Goal: Communication & Community: Answer question/provide support

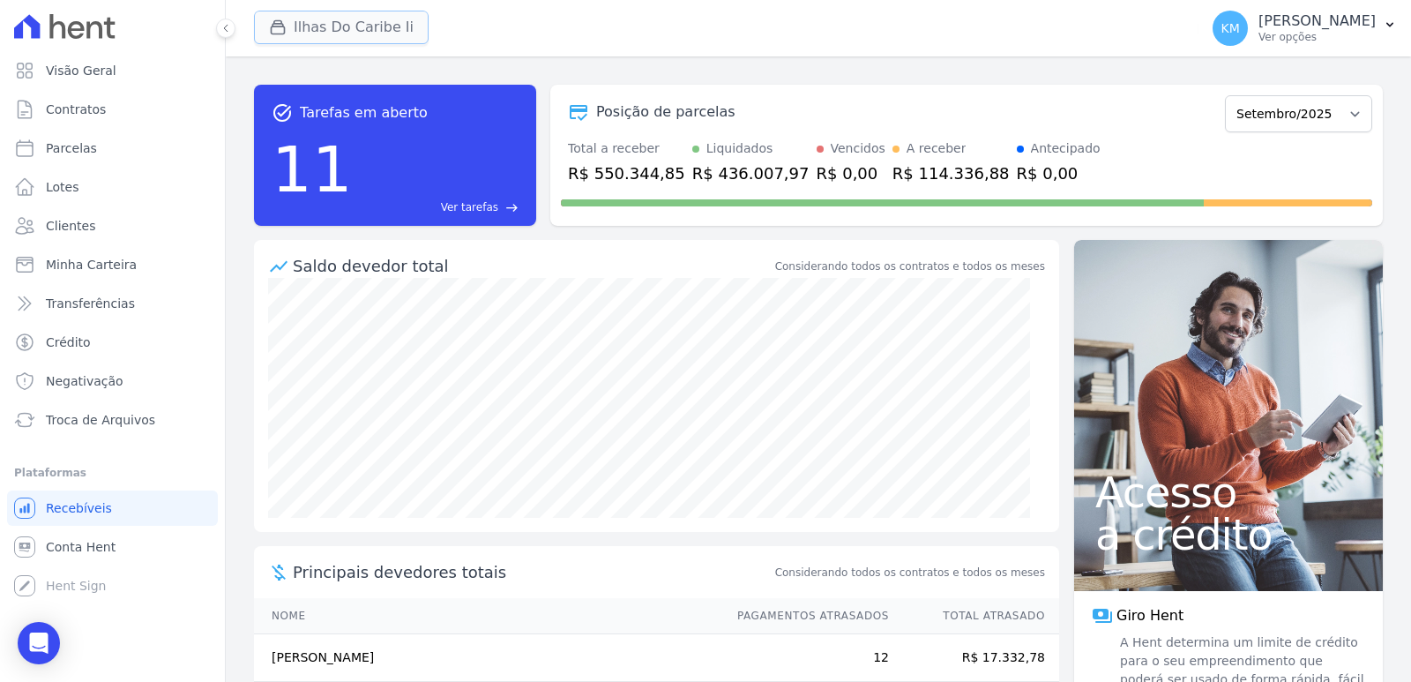
click at [298, 35] on button "Ilhas Do Caribe Ii" at bounding box center [341, 28] width 175 height 34
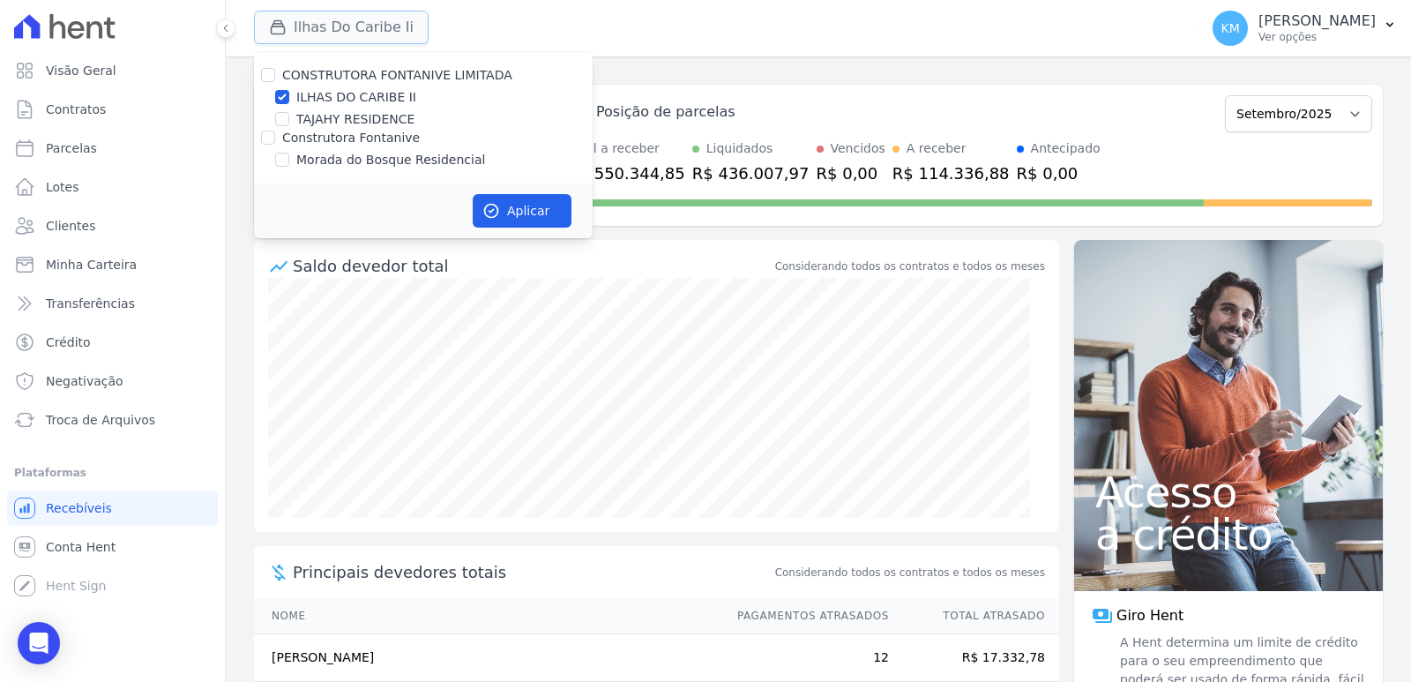
click at [298, 35] on button "Ilhas Do Caribe Ii" at bounding box center [341, 28] width 175 height 34
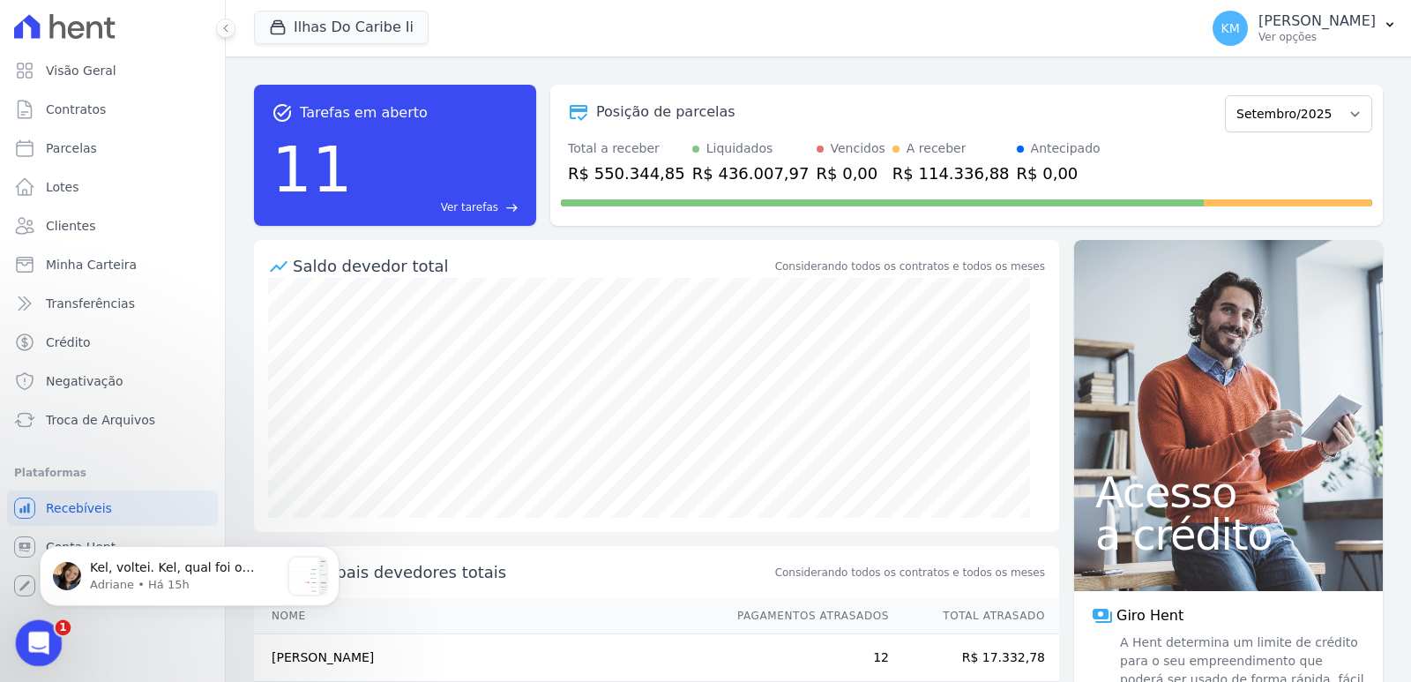
click at [21, 629] on div "Abertura do Messenger da Intercom" at bounding box center [36, 640] width 58 height 58
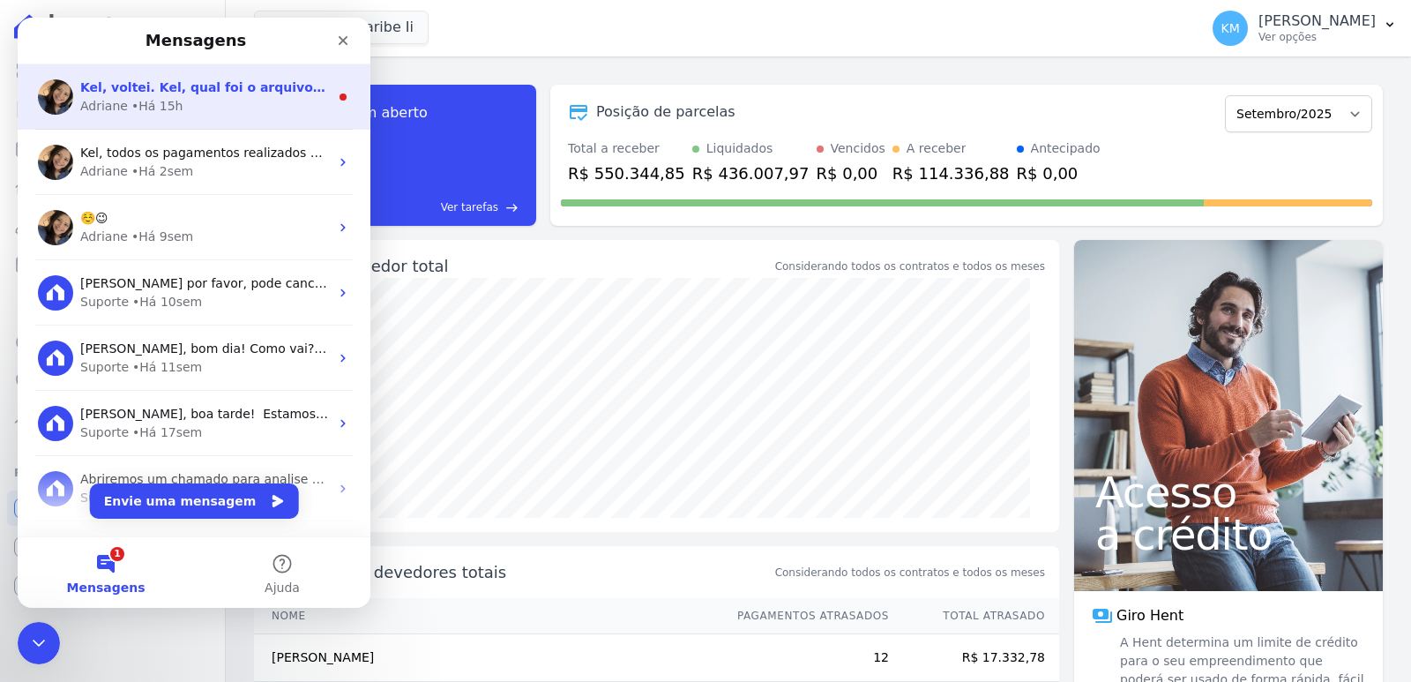
click at [139, 111] on div "• Há 15h" at bounding box center [157, 106] width 52 height 19
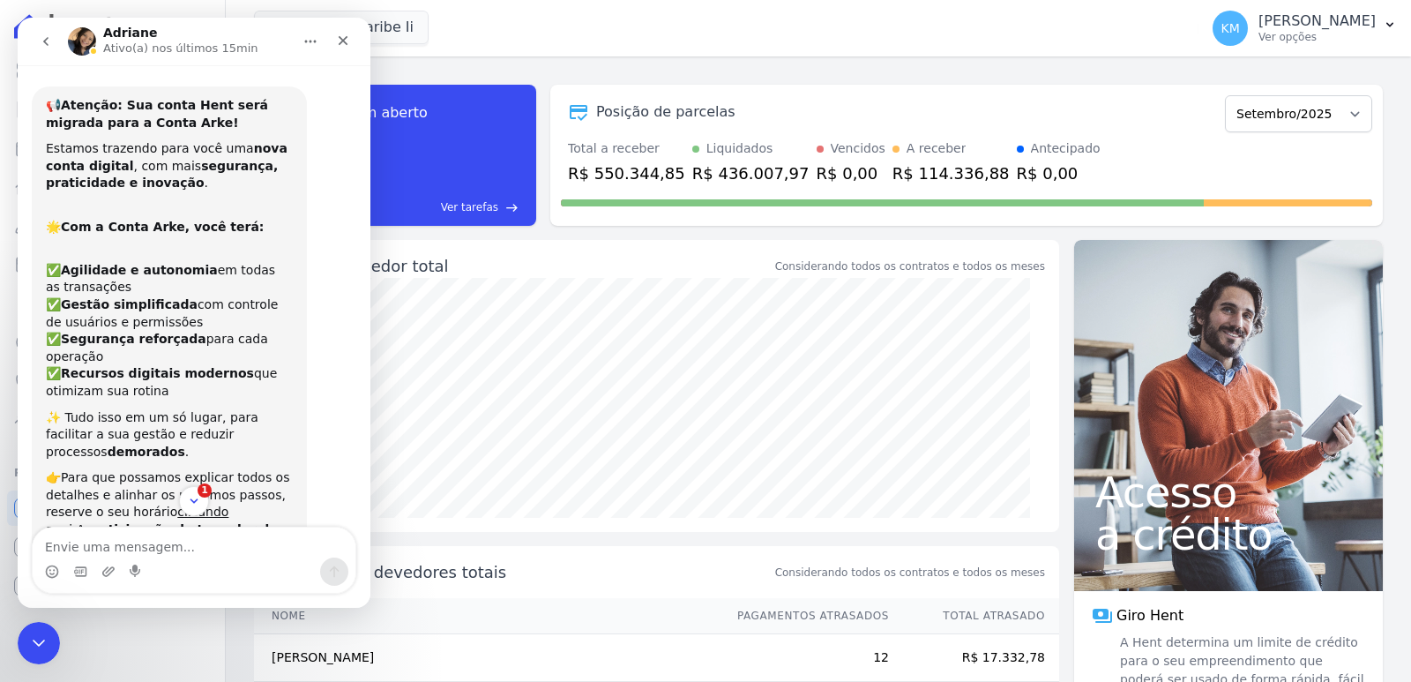
scroll to position [3, 0]
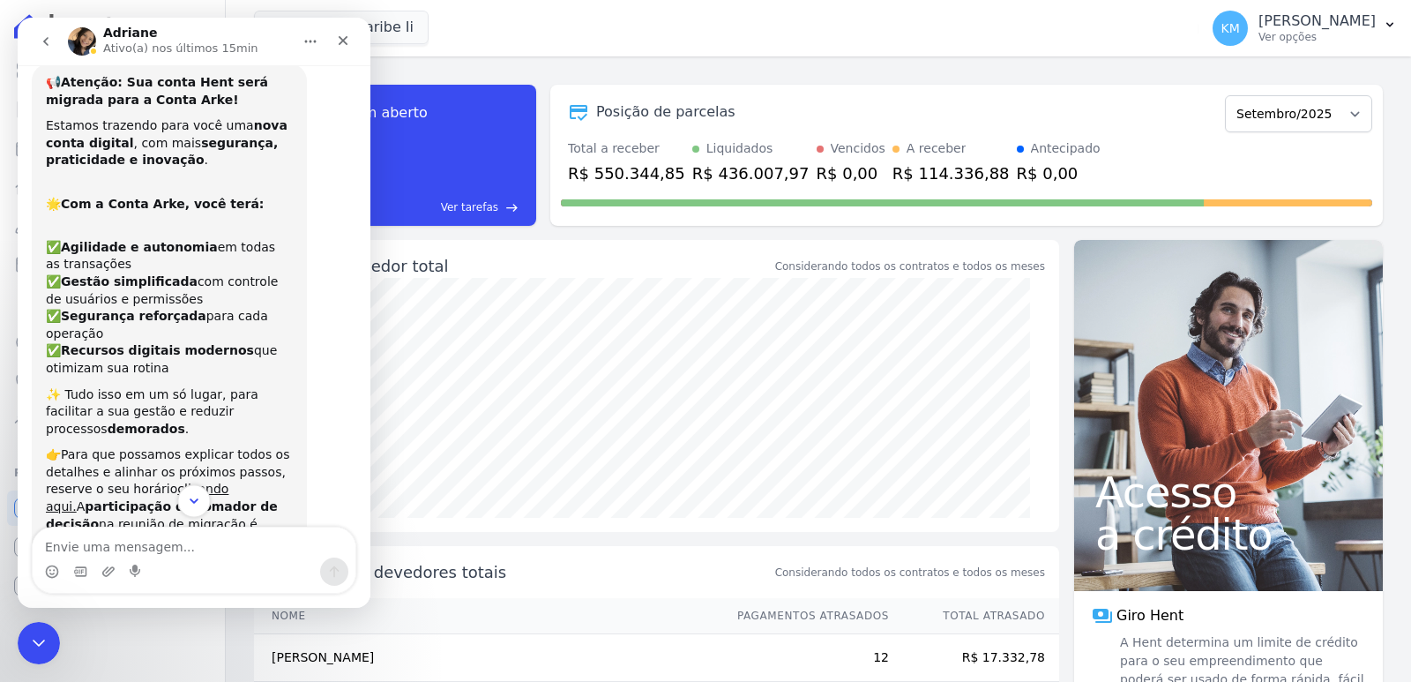
click at [196, 506] on icon "Scroll to bottom" at bounding box center [194, 501] width 16 height 16
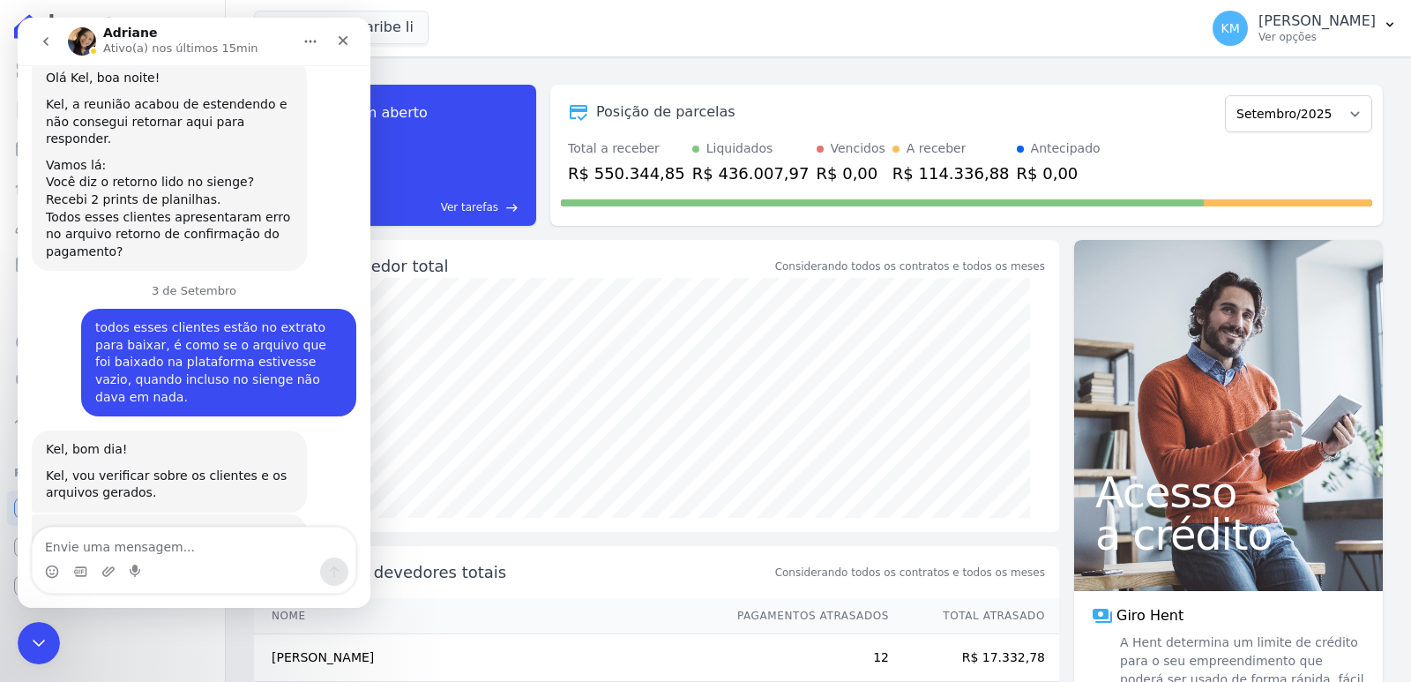
scroll to position [7205, 0]
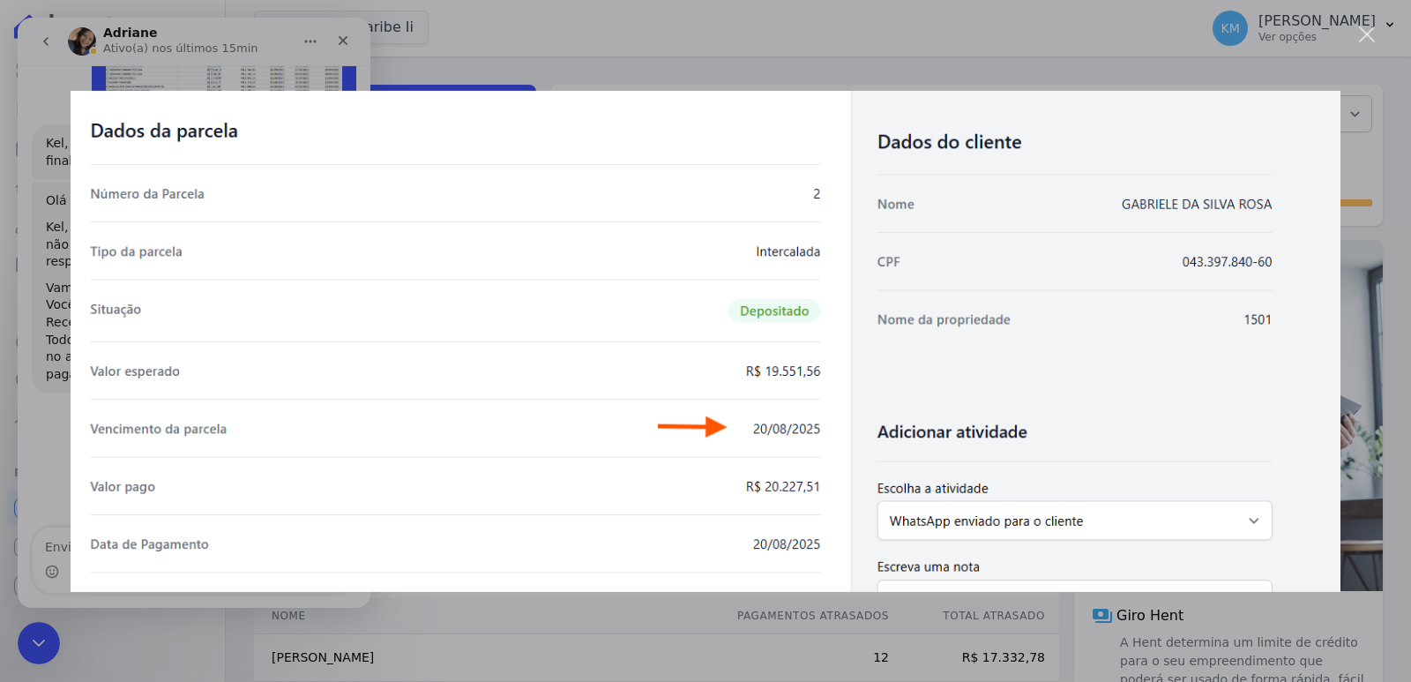
click at [648, 26] on div "Messenger da Intercom" at bounding box center [705, 341] width 1411 height 682
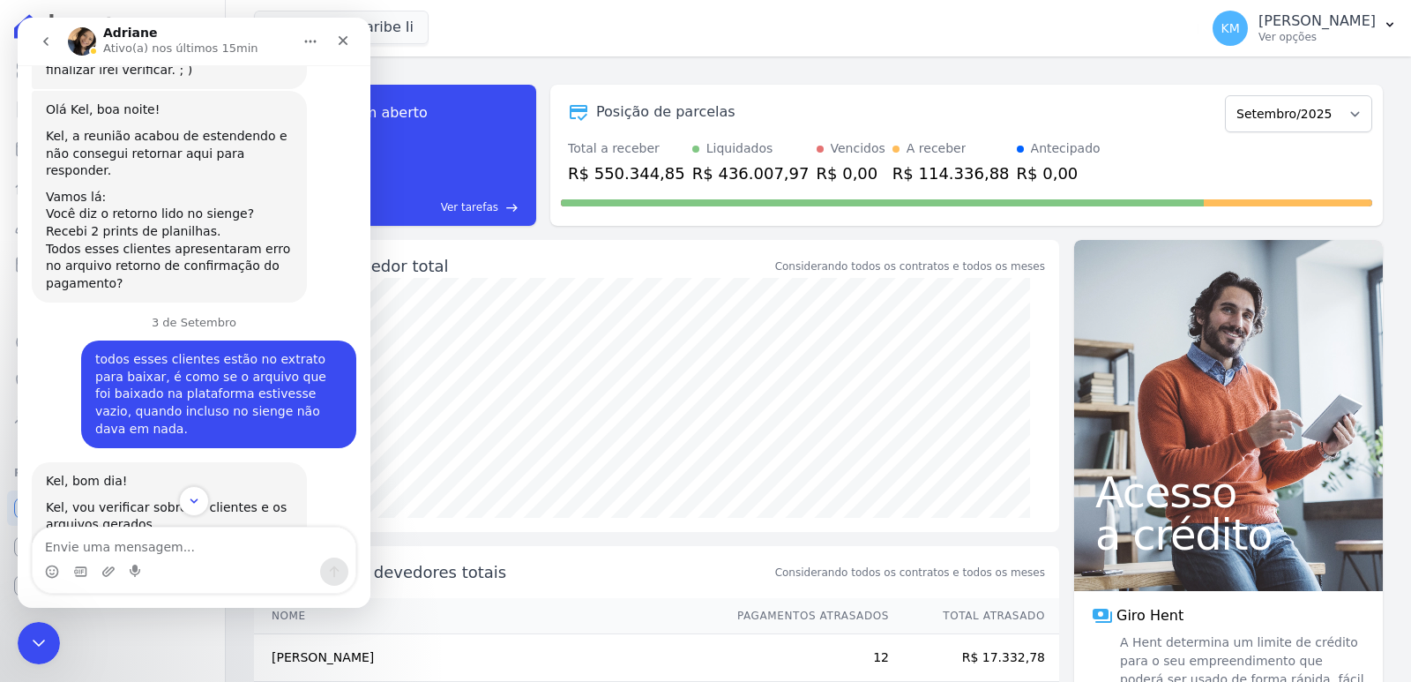
scroll to position [7381, 0]
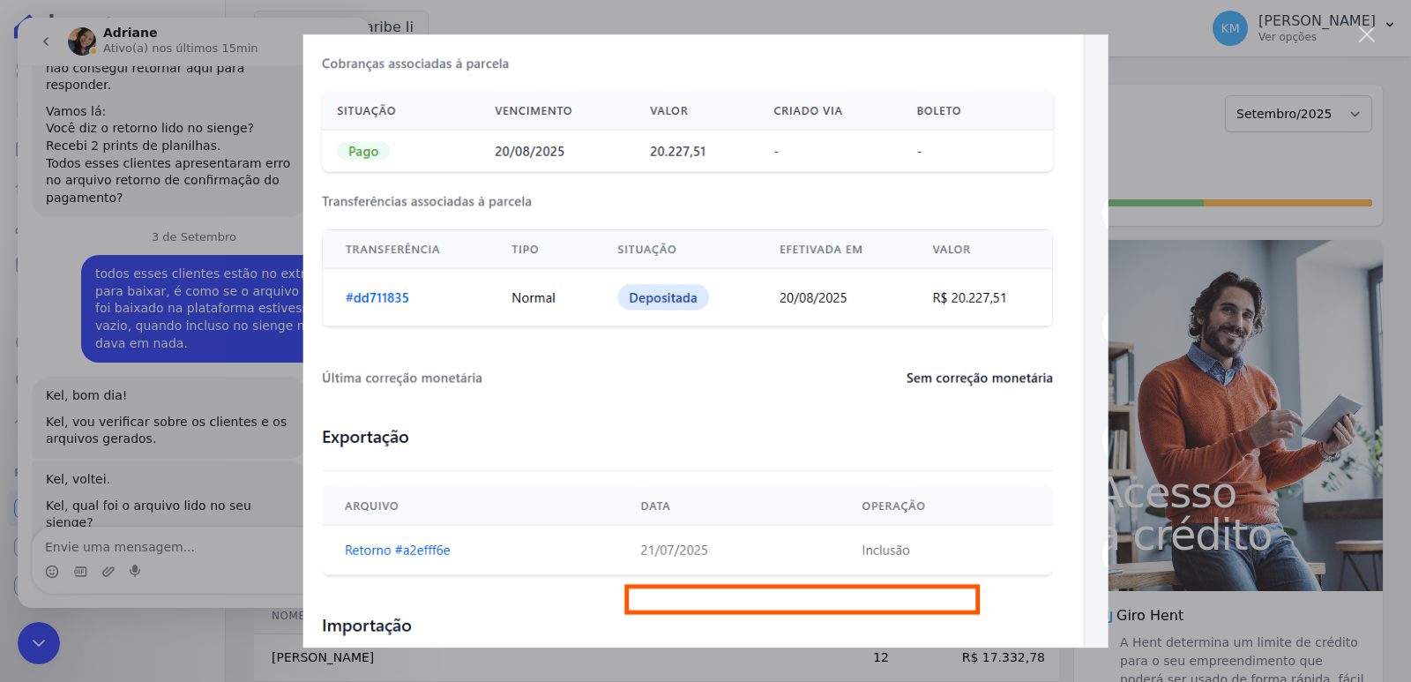
scroll to position [0, 0]
click at [1369, 34] on div "Fechar" at bounding box center [1367, 34] width 17 height 17
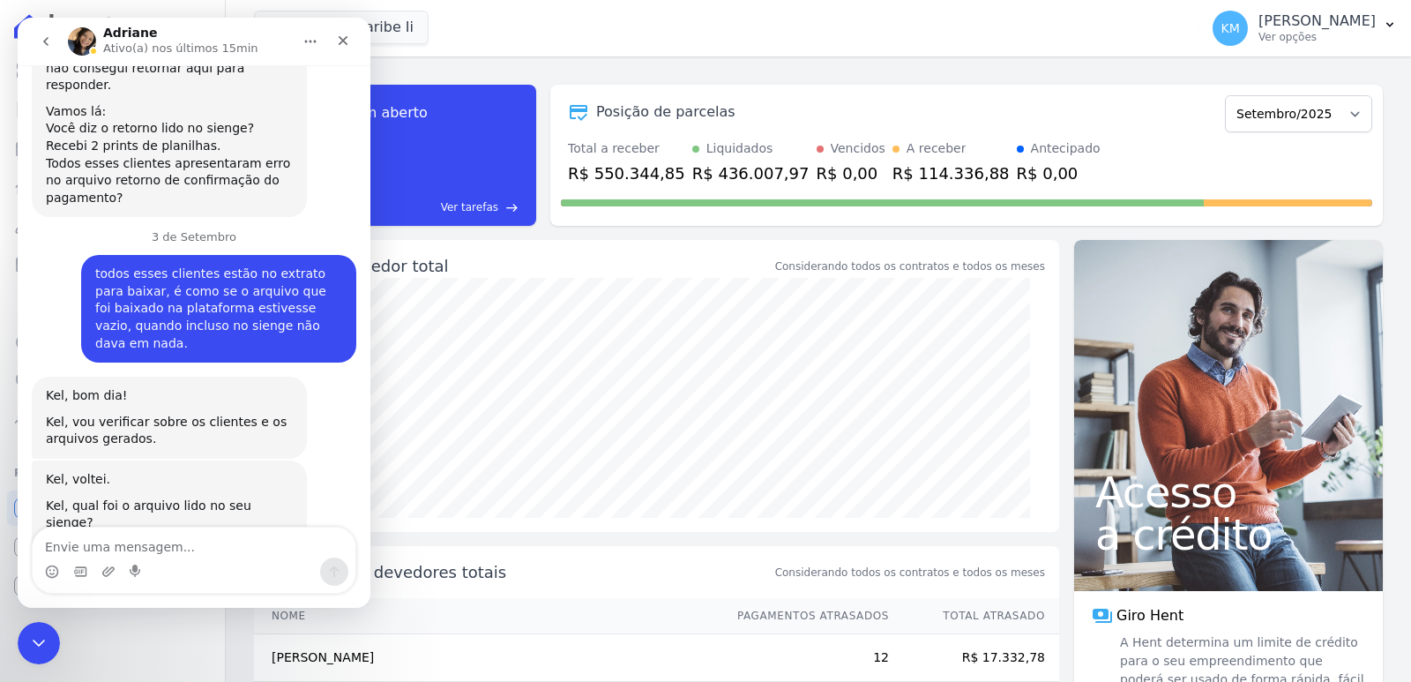
click at [164, 635] on img "Adriane diz…" at bounding box center [164, 681] width 236 height 93
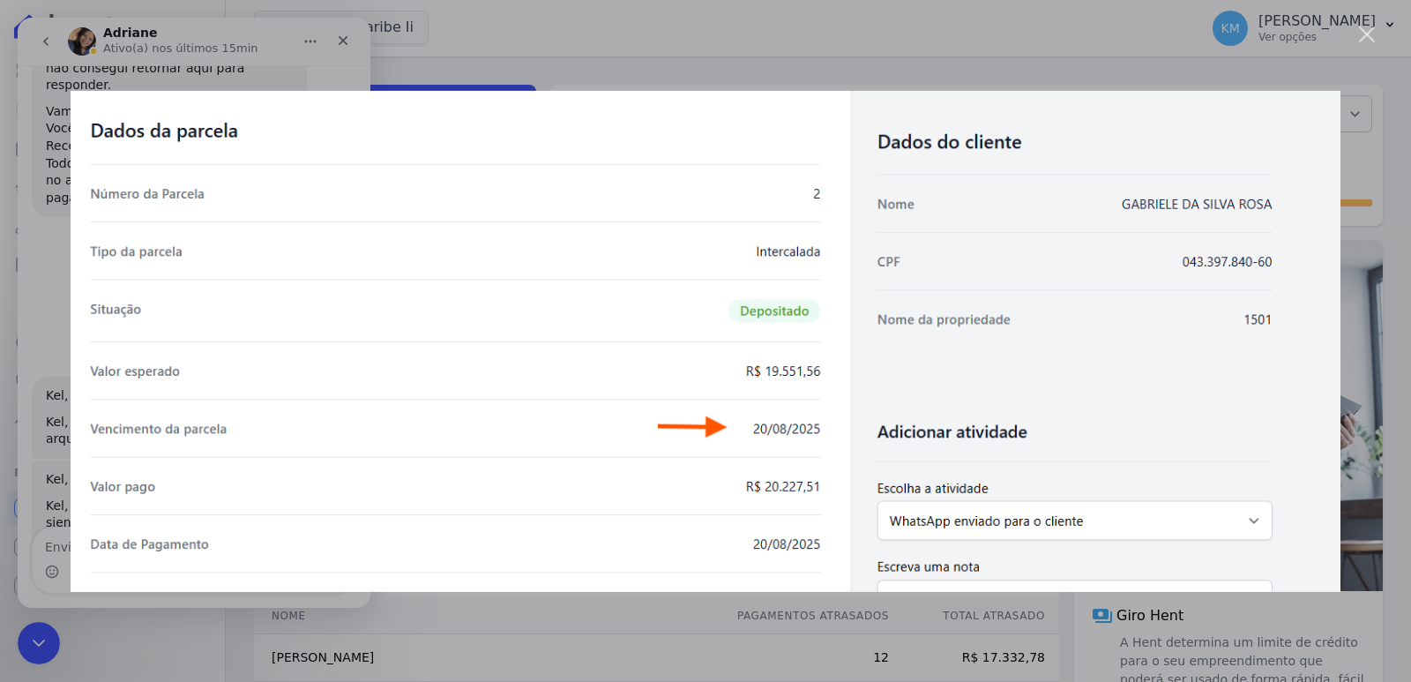
click at [1363, 33] on div "Fechar" at bounding box center [1367, 34] width 17 height 17
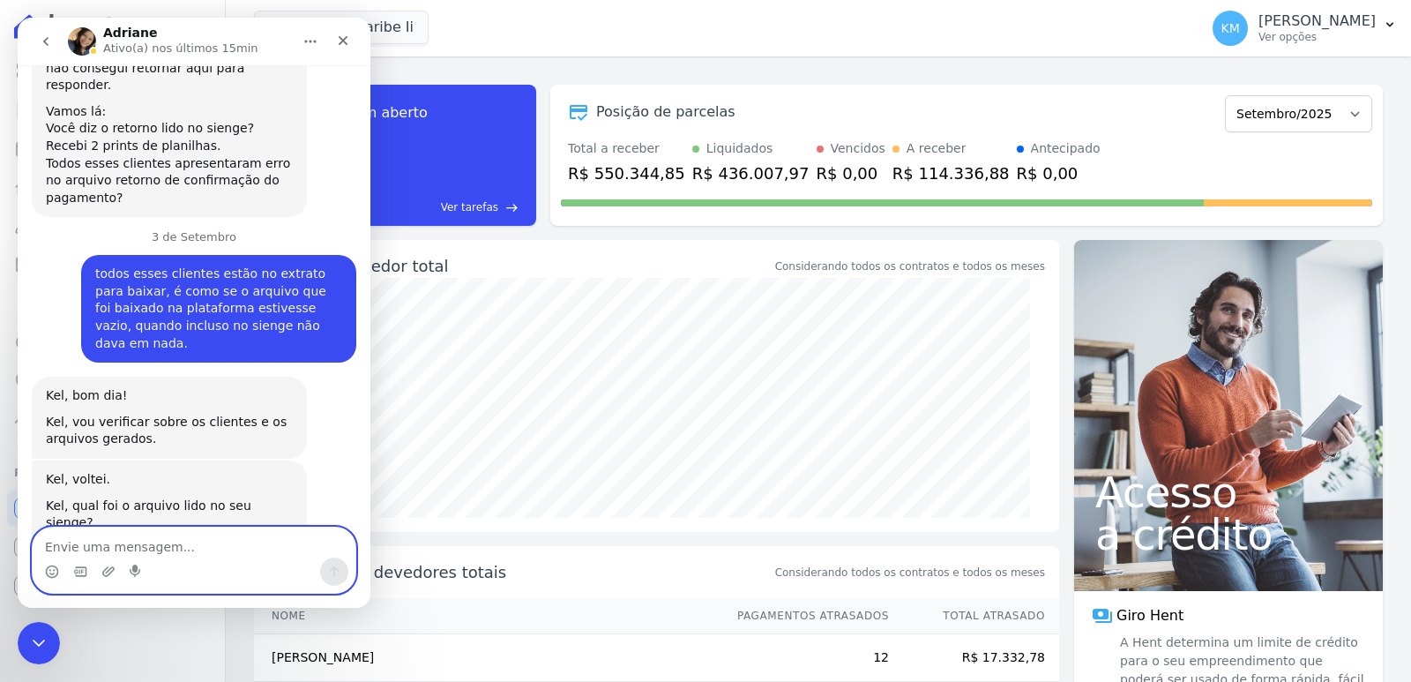
click at [155, 543] on textarea "Envie uma mensagem..." at bounding box center [194, 542] width 323 height 30
click at [1258, 26] on p "[PERSON_NAME]" at bounding box center [1316, 21] width 117 height 18
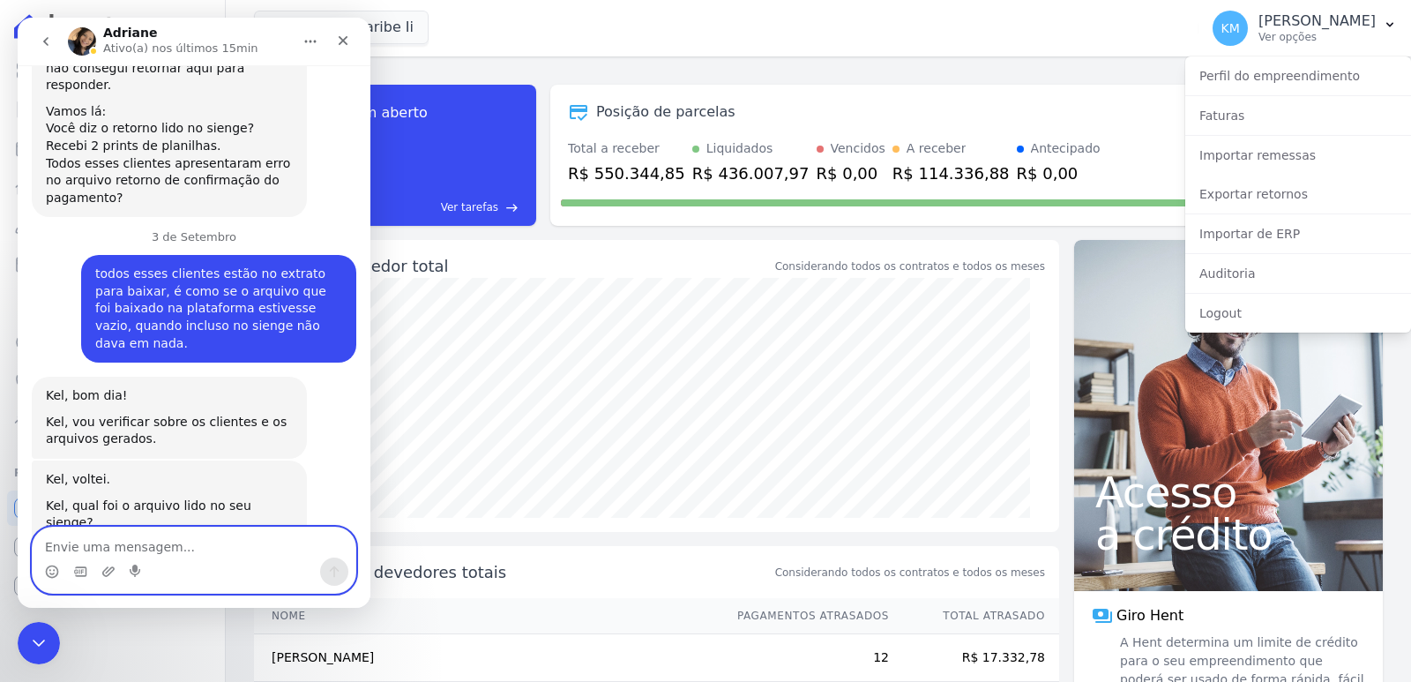
click at [172, 541] on textarea "Envie uma mensagem..." at bounding box center [194, 542] width 323 height 30
type textarea "b"
type textarea "Bom dia, tudo bem?"
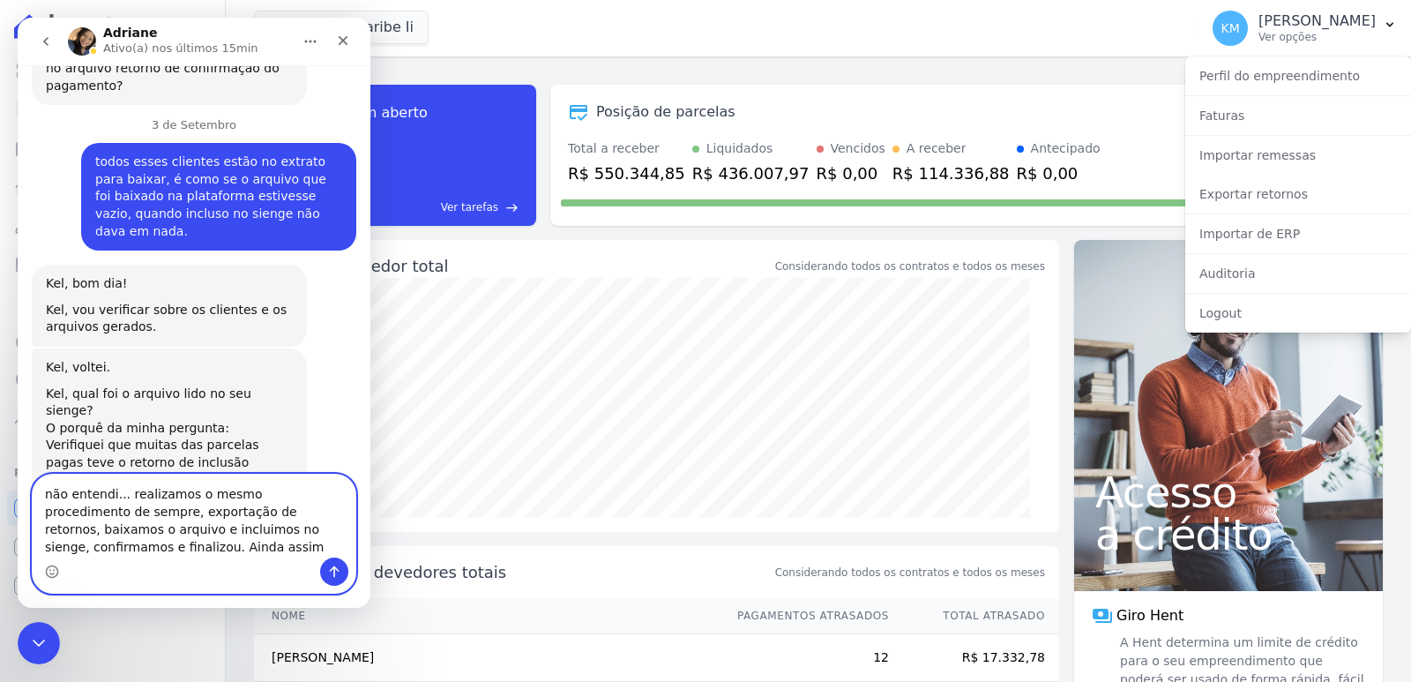
scroll to position [7511, 0]
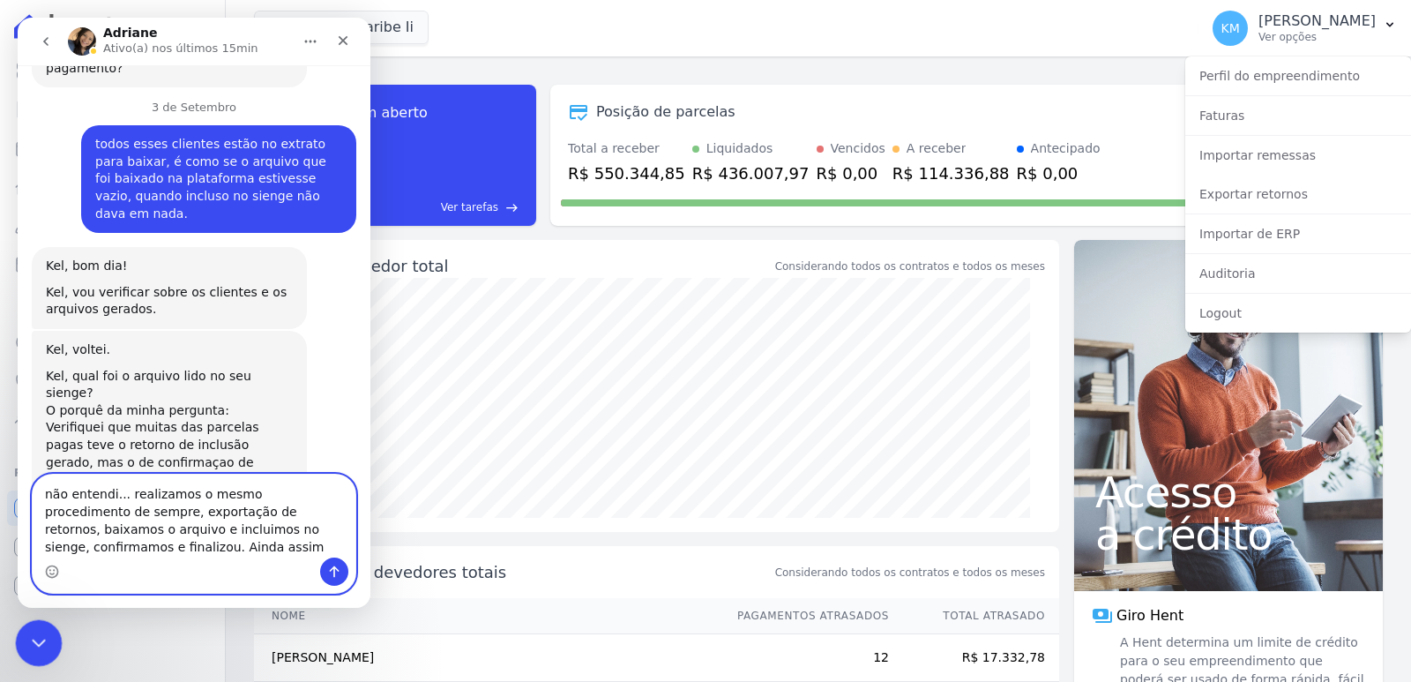
type textarea "não entendi... realizamos o mesmo procedimento de sempre, exportação de retorno…"
click at [26, 624] on div "Encerramento do Messenger da Intercom" at bounding box center [36, 640] width 42 height 42
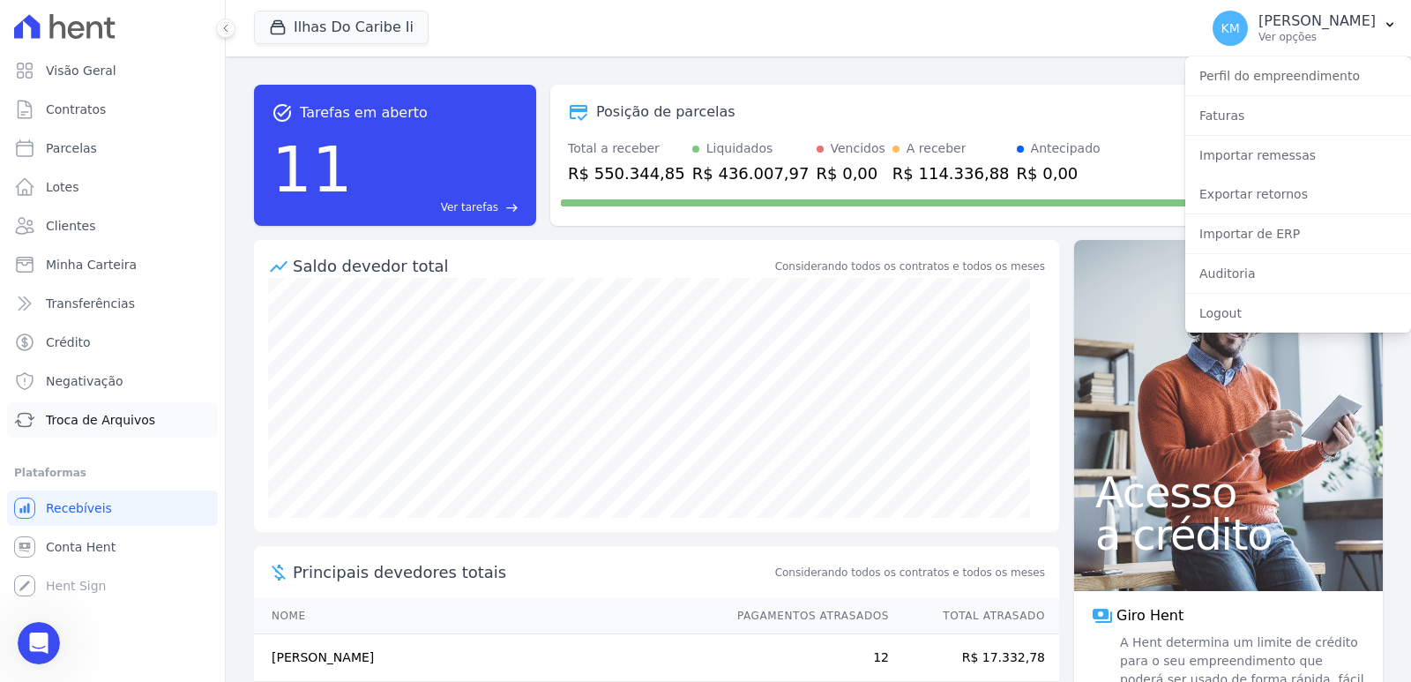
click at [101, 423] on span "Troca de Arquivos" at bounding box center [100, 420] width 109 height 18
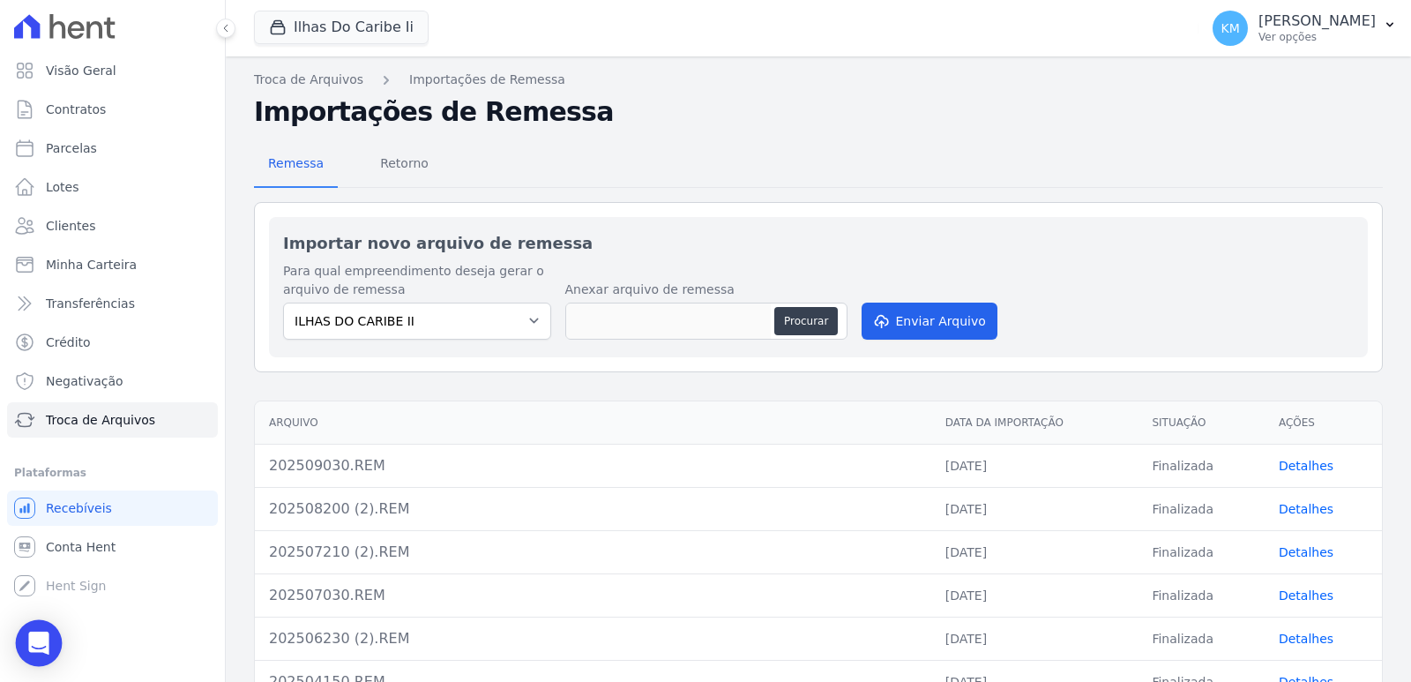
click at [20, 634] on div "Open Intercom Messenger" at bounding box center [39, 643] width 47 height 47
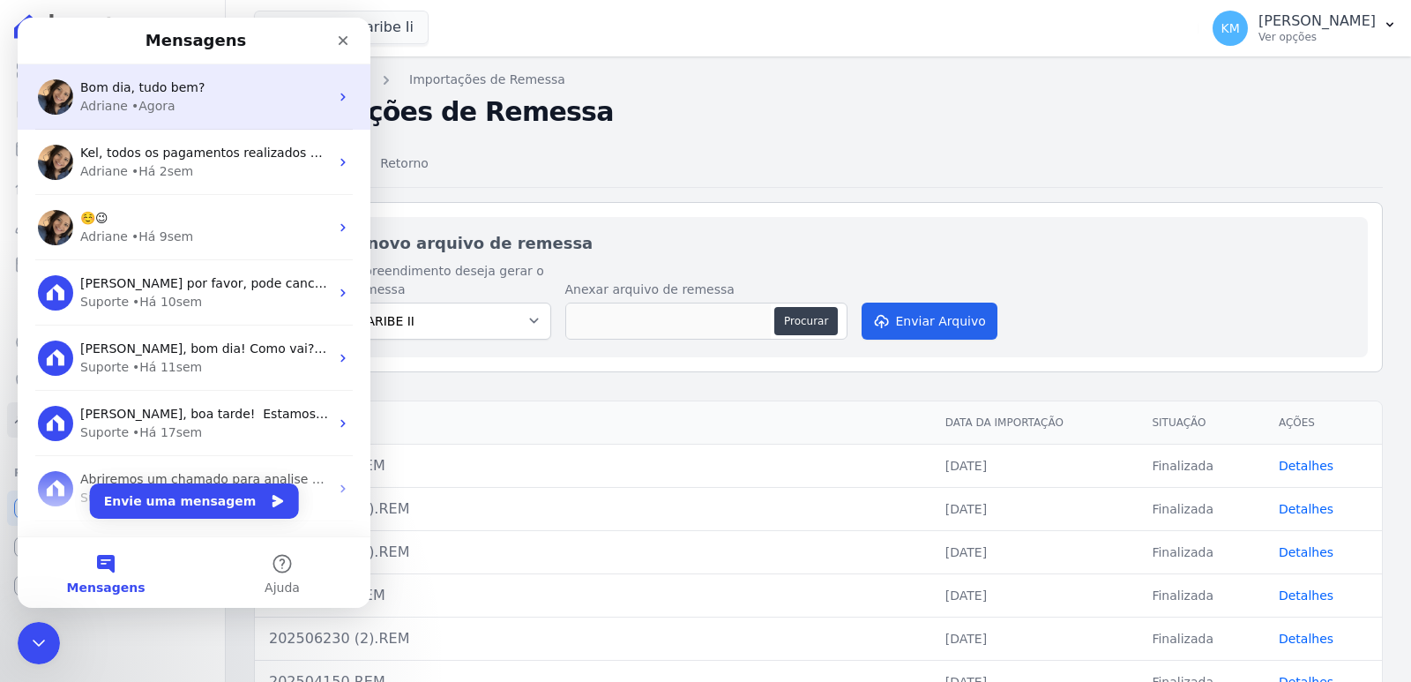
click at [114, 104] on div "Adriane" at bounding box center [104, 106] width 48 height 19
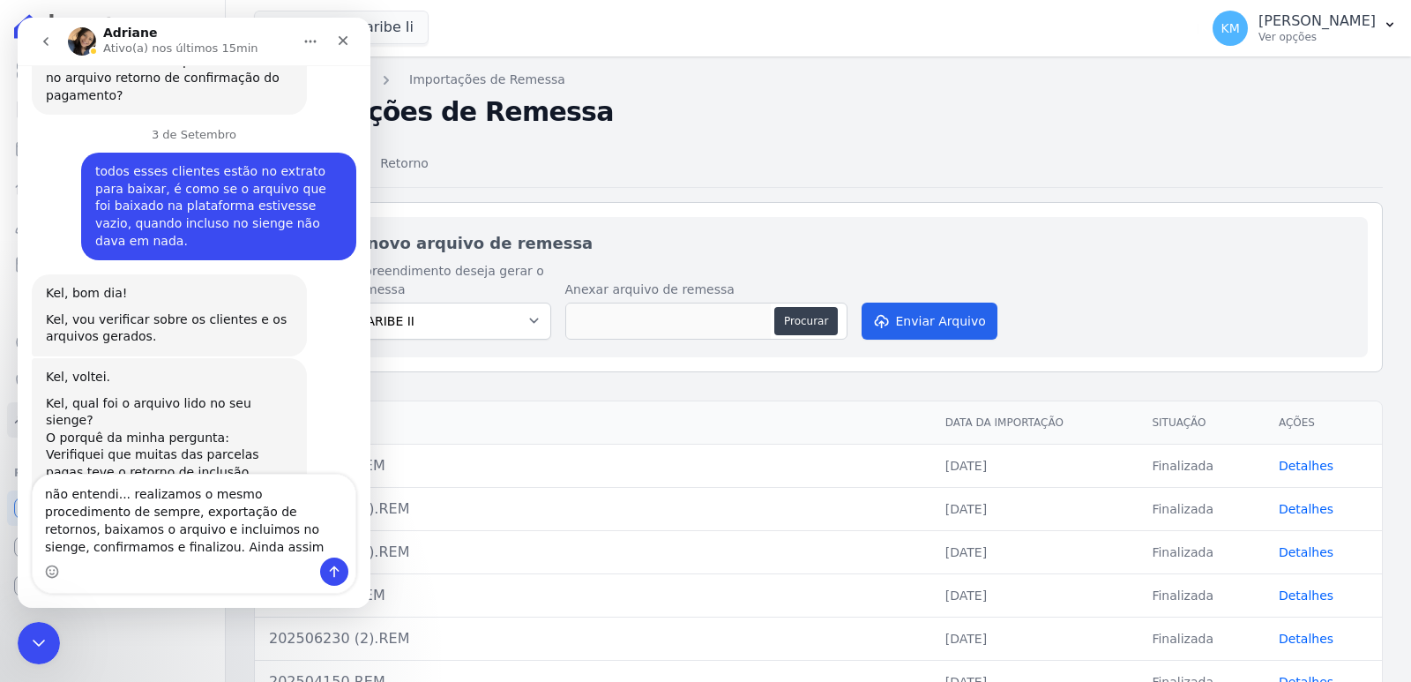
scroll to position [7511, 0]
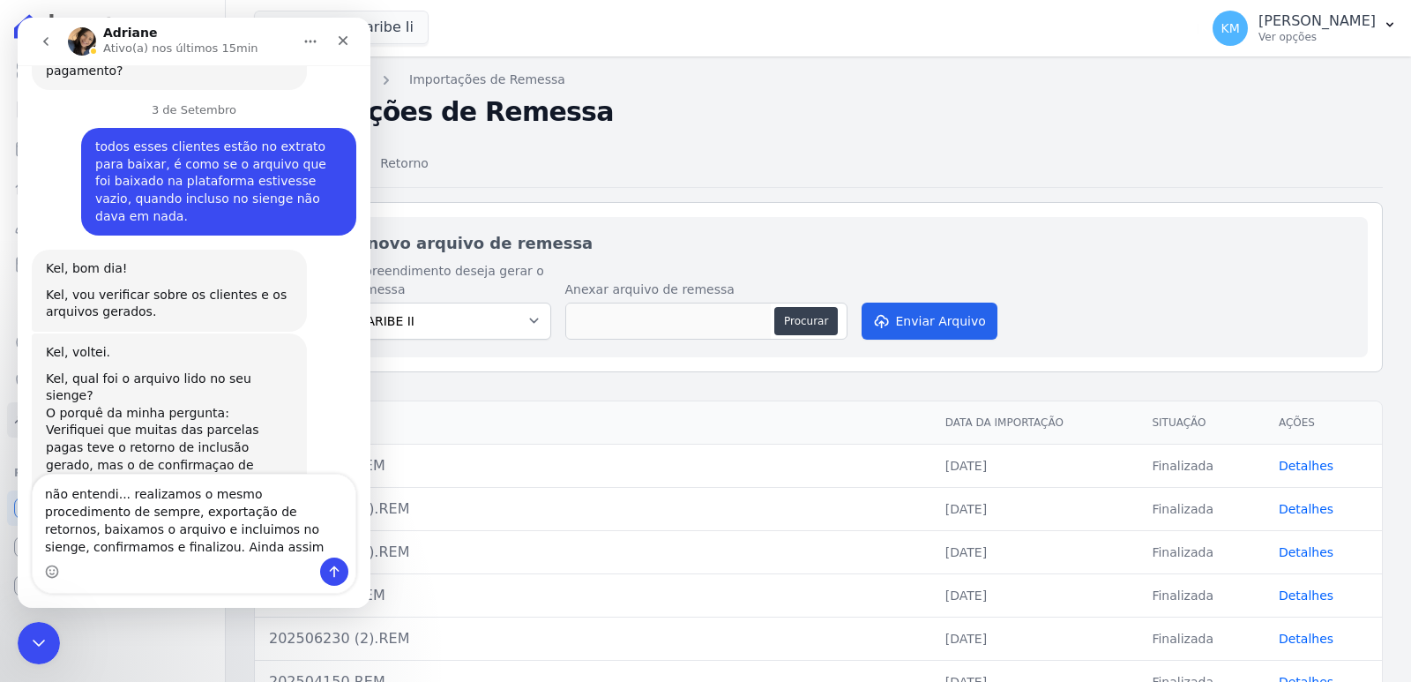
click at [145, 555] on textarea "não entendi... realizamos o mesmo procedimento de sempre, exportação de retorno…" at bounding box center [194, 515] width 323 height 83
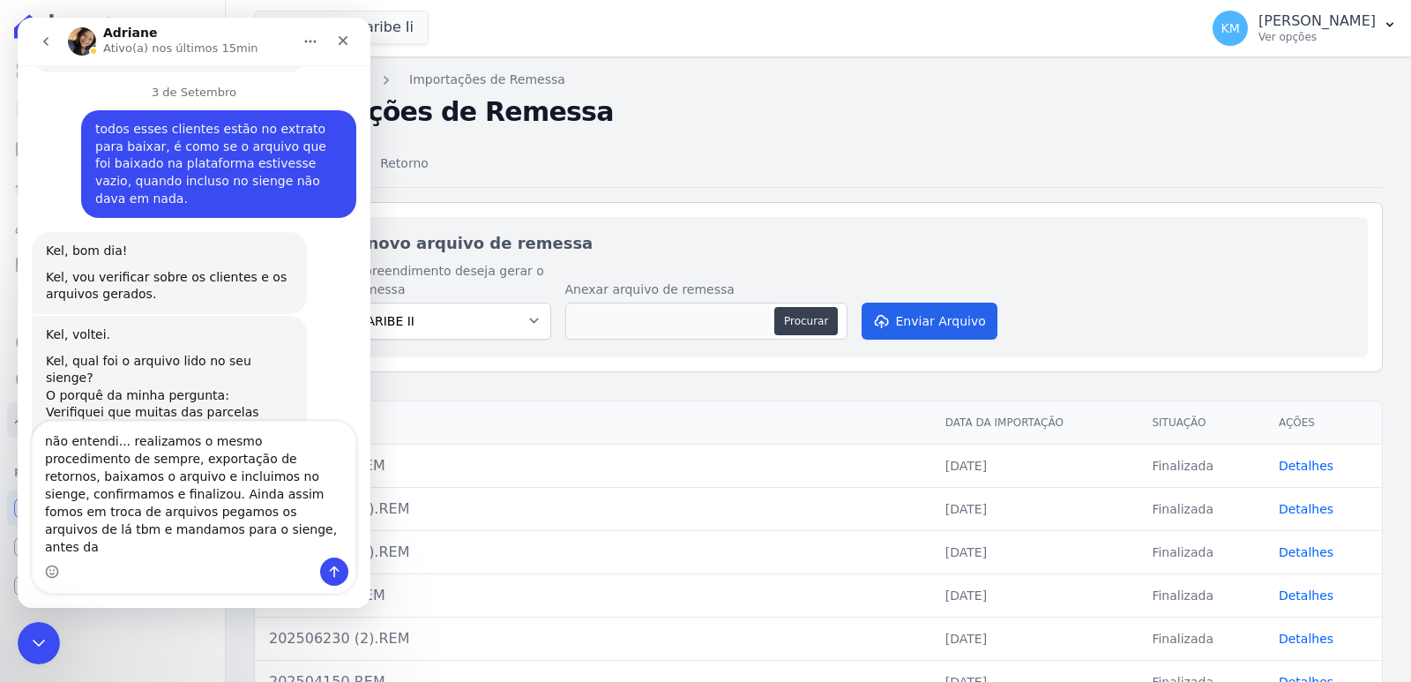
scroll to position [7546, 0]
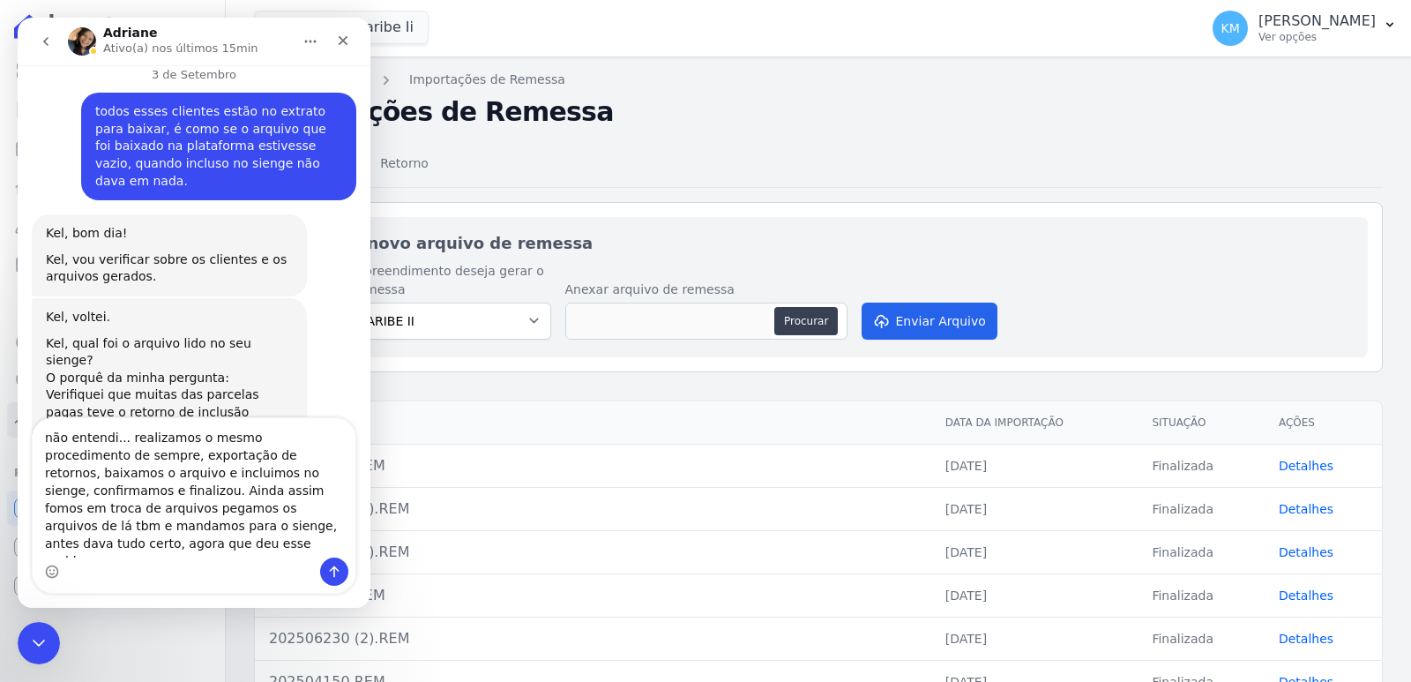
type textarea "não entendi... realizamos o mesmo procedimento de sempre, exportação de retorno…"
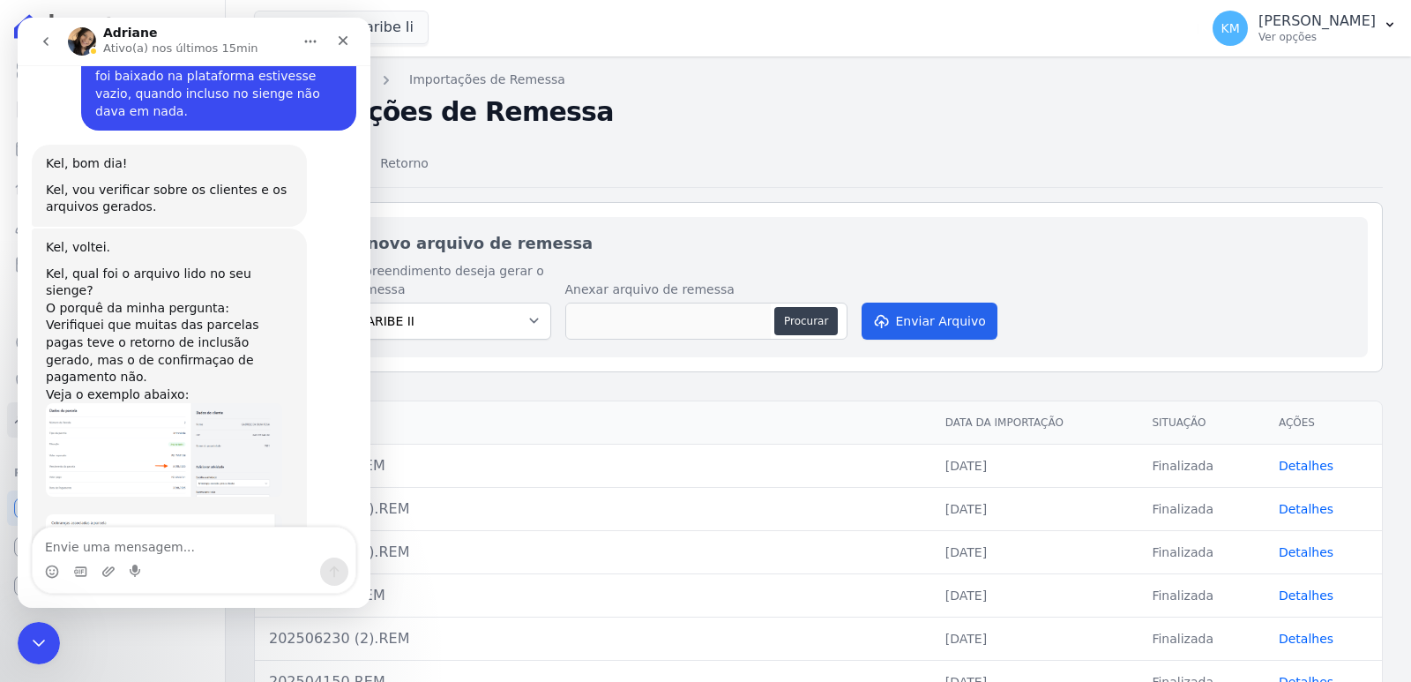
scroll to position [7618, 0]
type textarea "aonde esta errando será?"
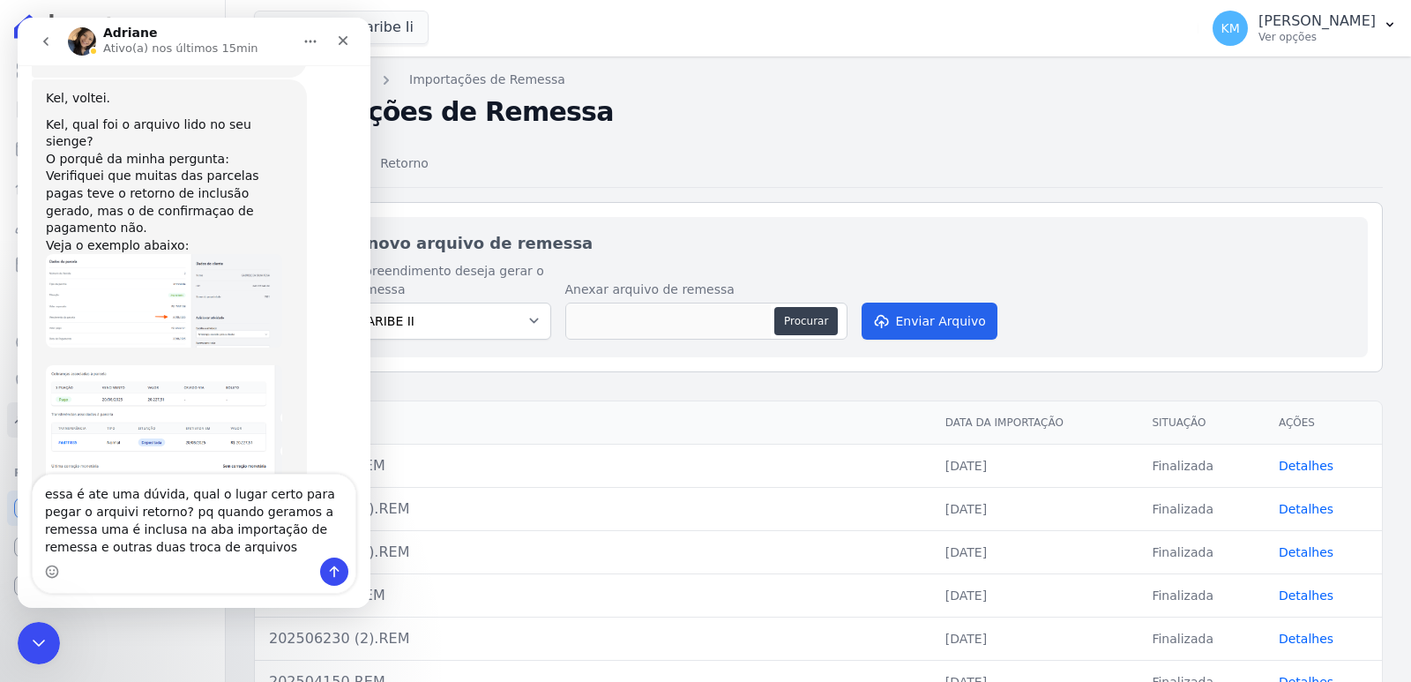
scroll to position [7780, 0]
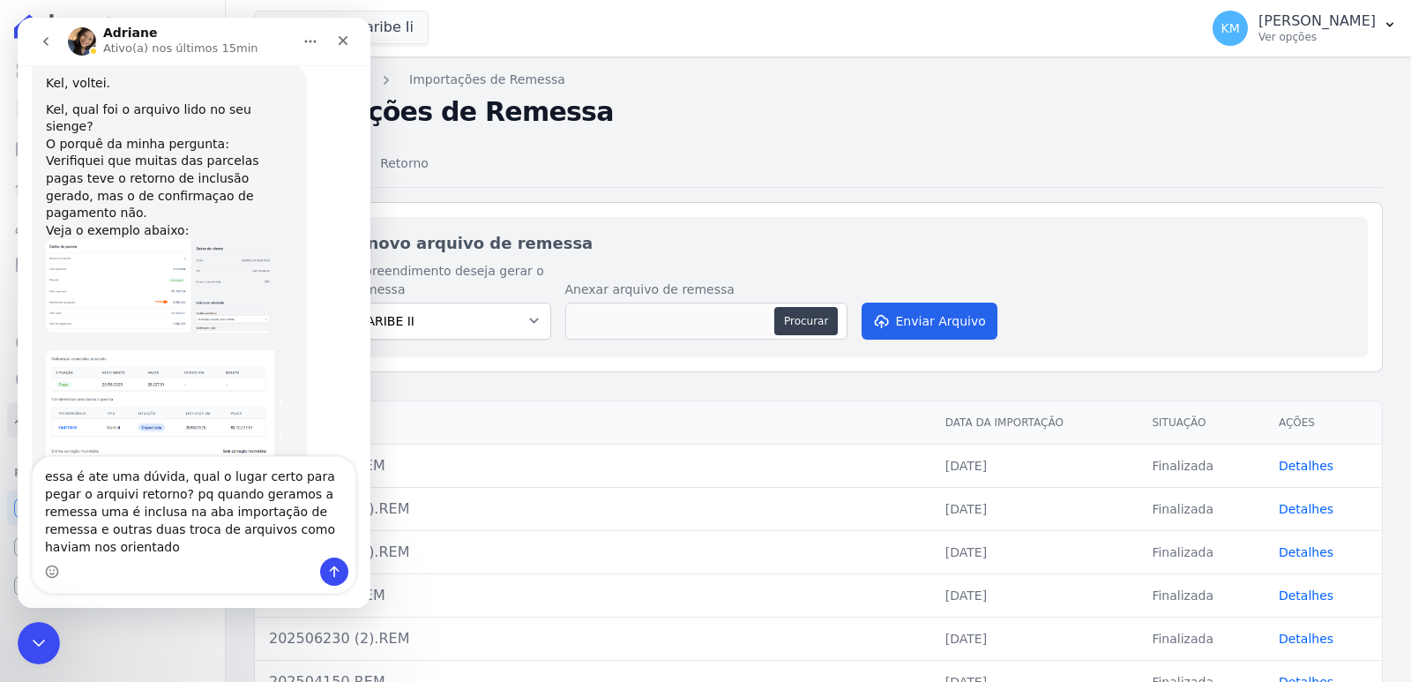
type textarea "essa é ate uma dúvida, qual o lugar certo para pegar o arquivi retorno? pq quan…"
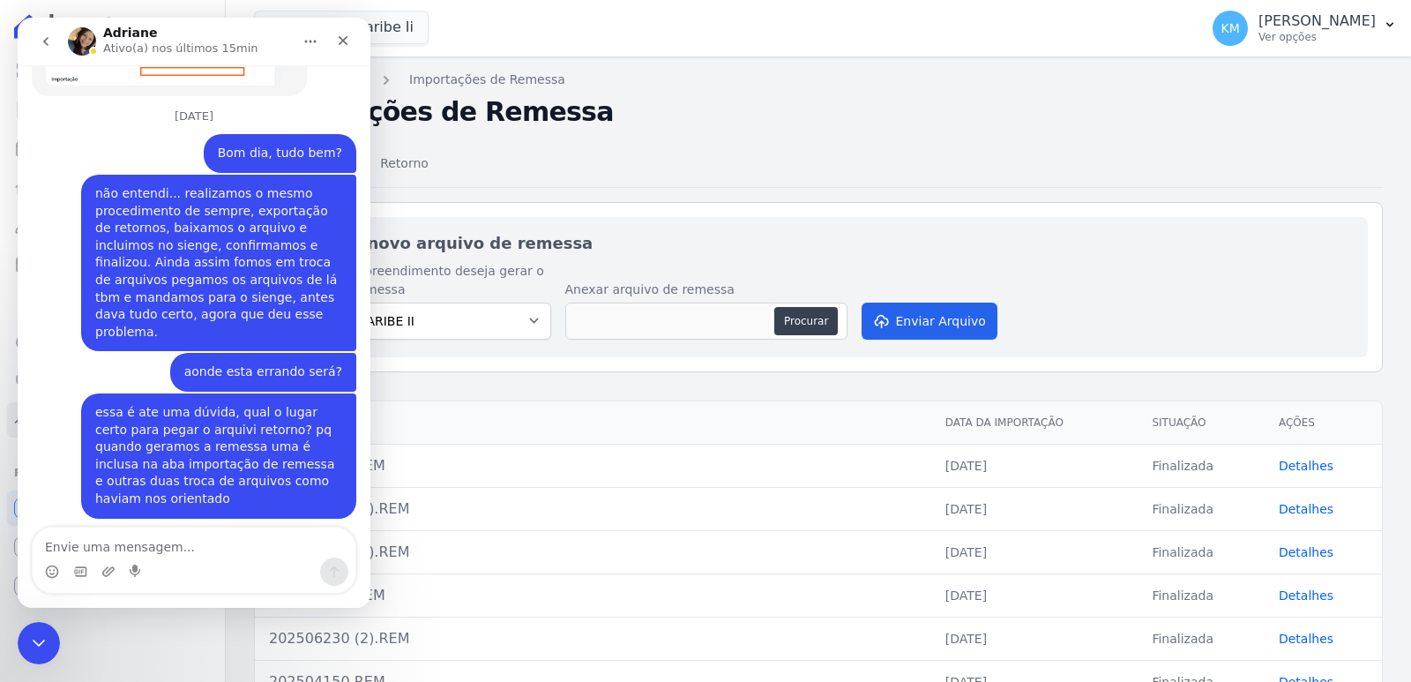
scroll to position [8136, 0]
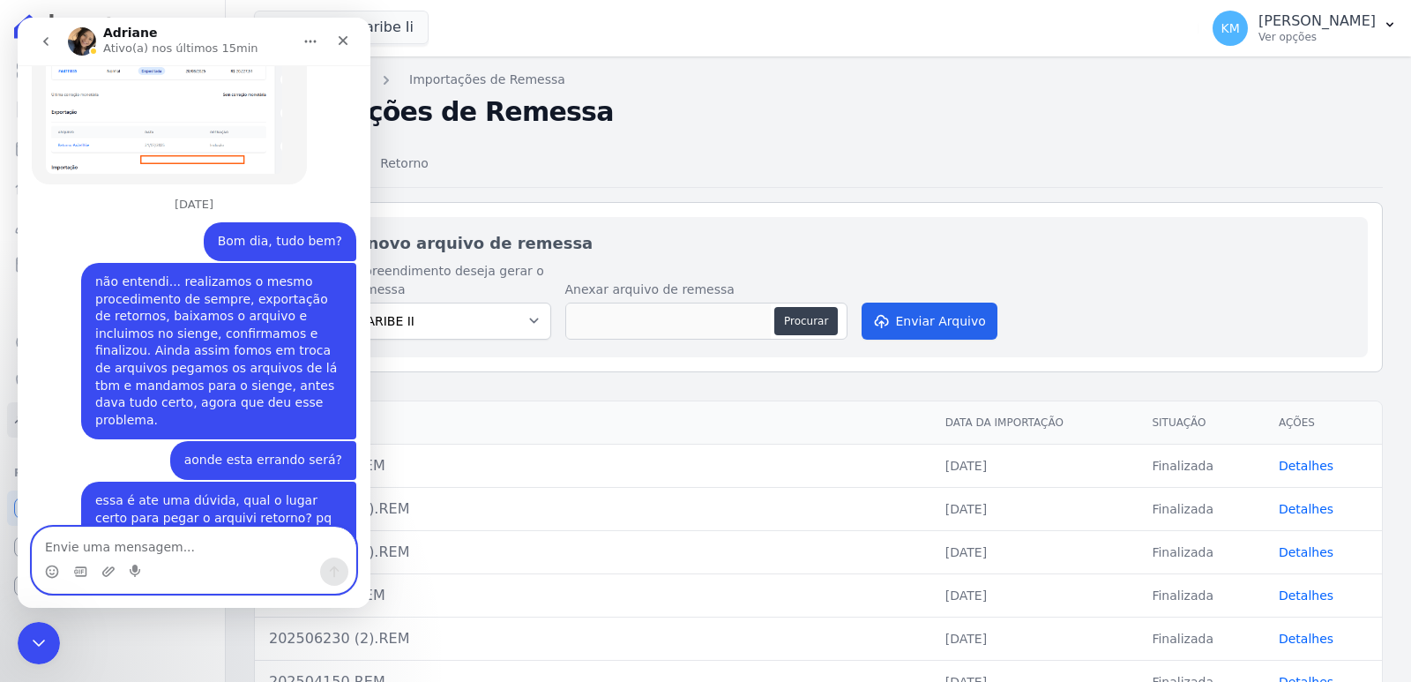
click at [181, 537] on textarea "Envie uma mensagem..." at bounding box center [194, 542] width 323 height 30
type textarea "L"
type textarea "o"
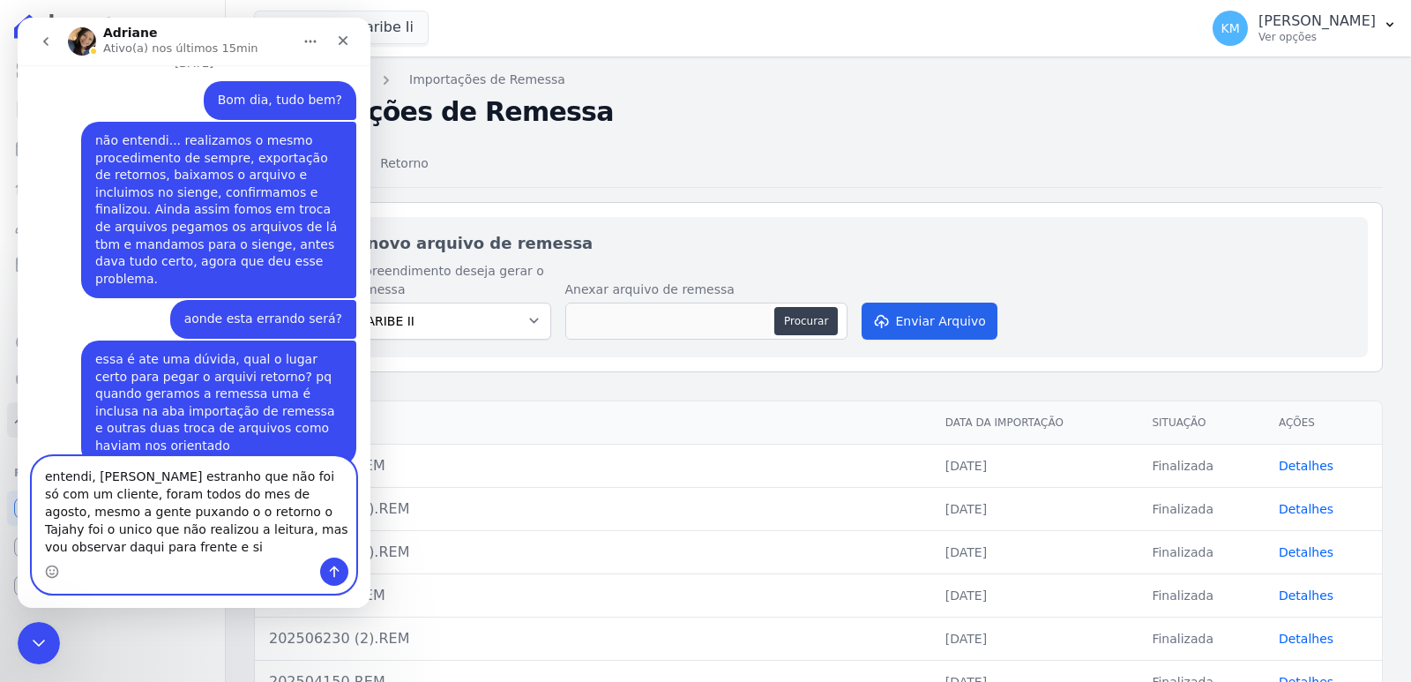
scroll to position [8295, 0]
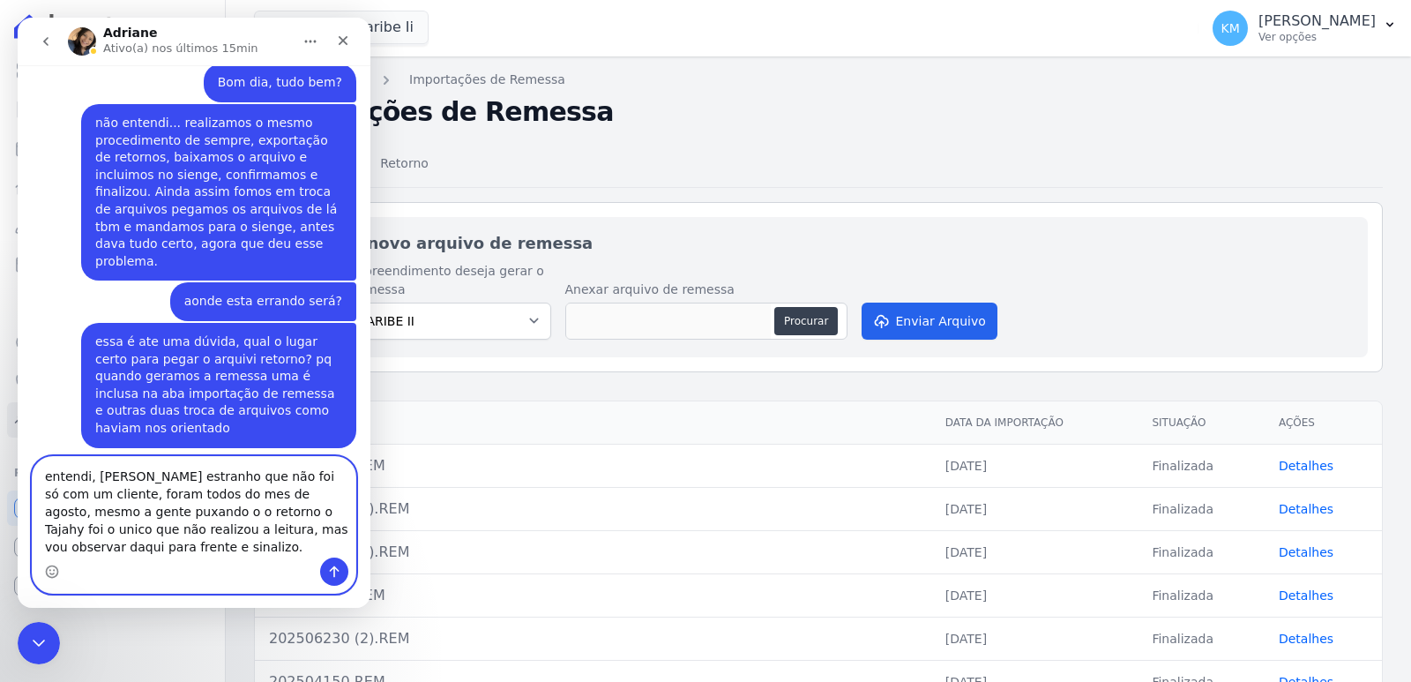
type textarea "entendi, [PERSON_NAME] estranho que não foi só com um cliente, foram todos do m…"
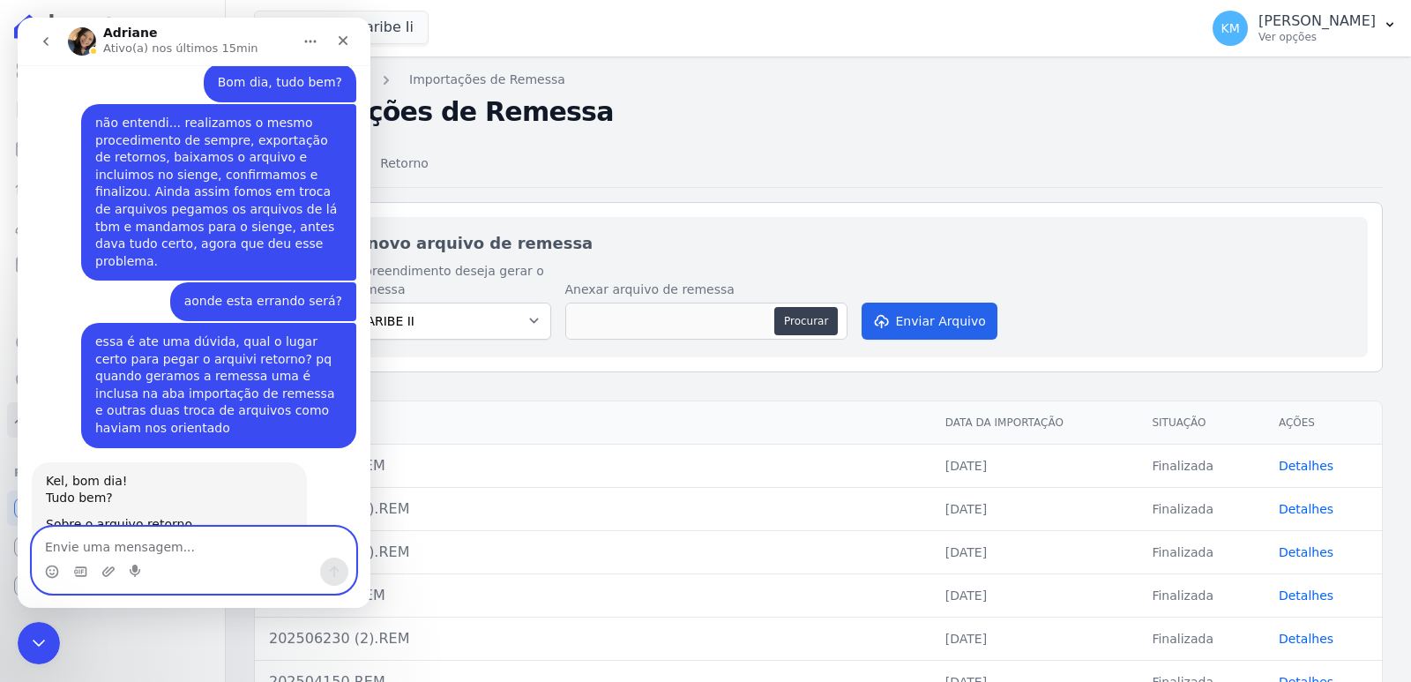
scroll to position [8363, 0]
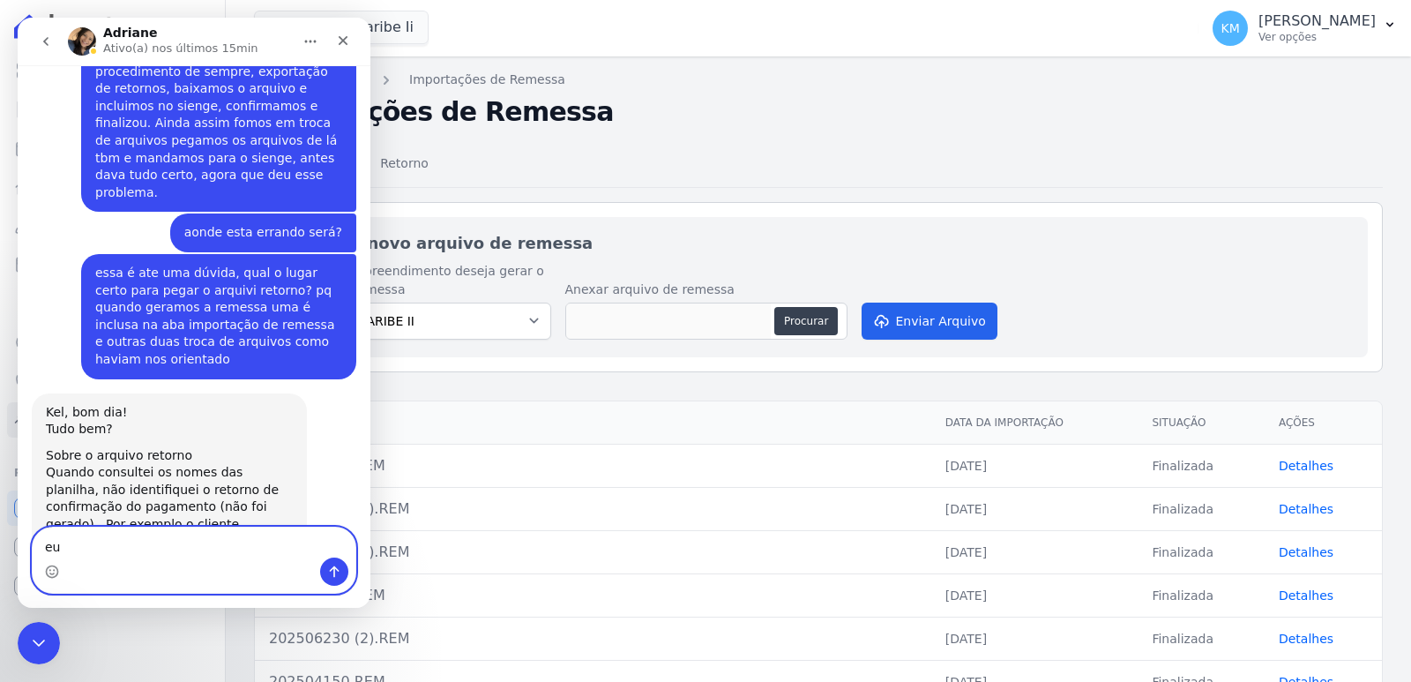
type textarea "e"
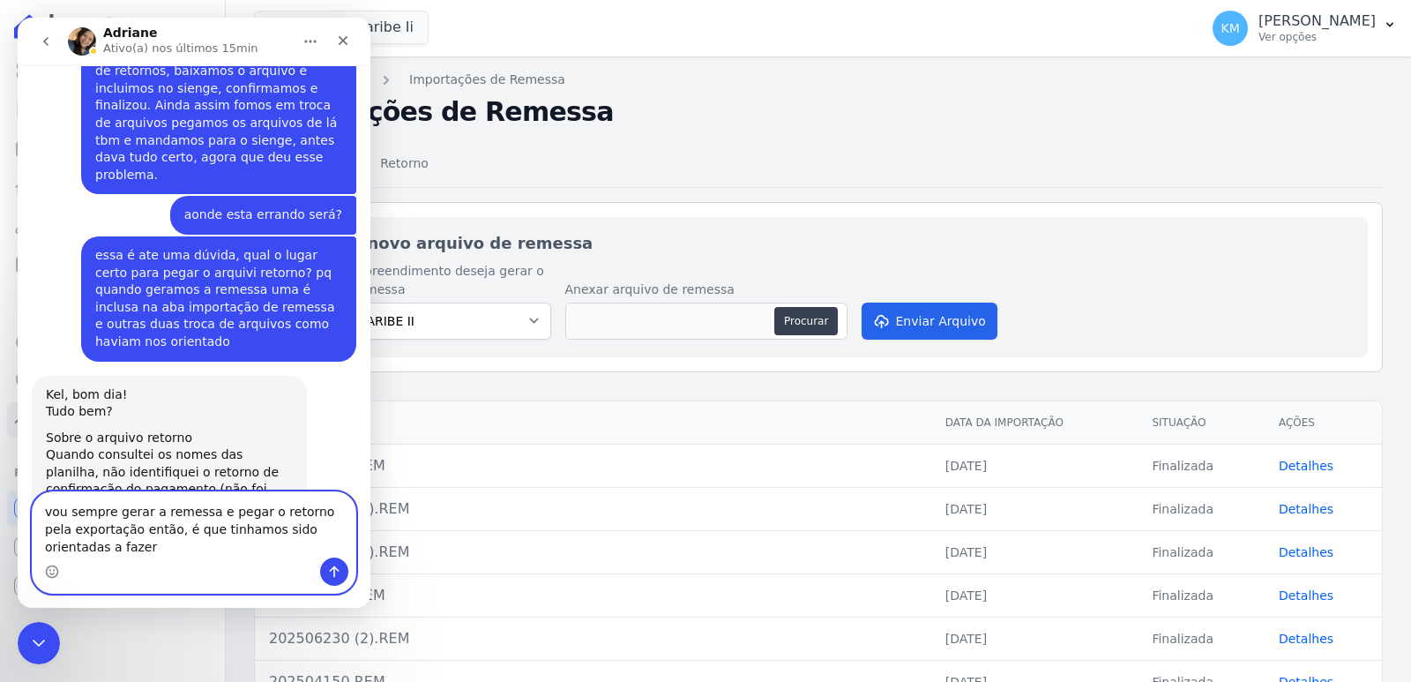
scroll to position [8399, 0]
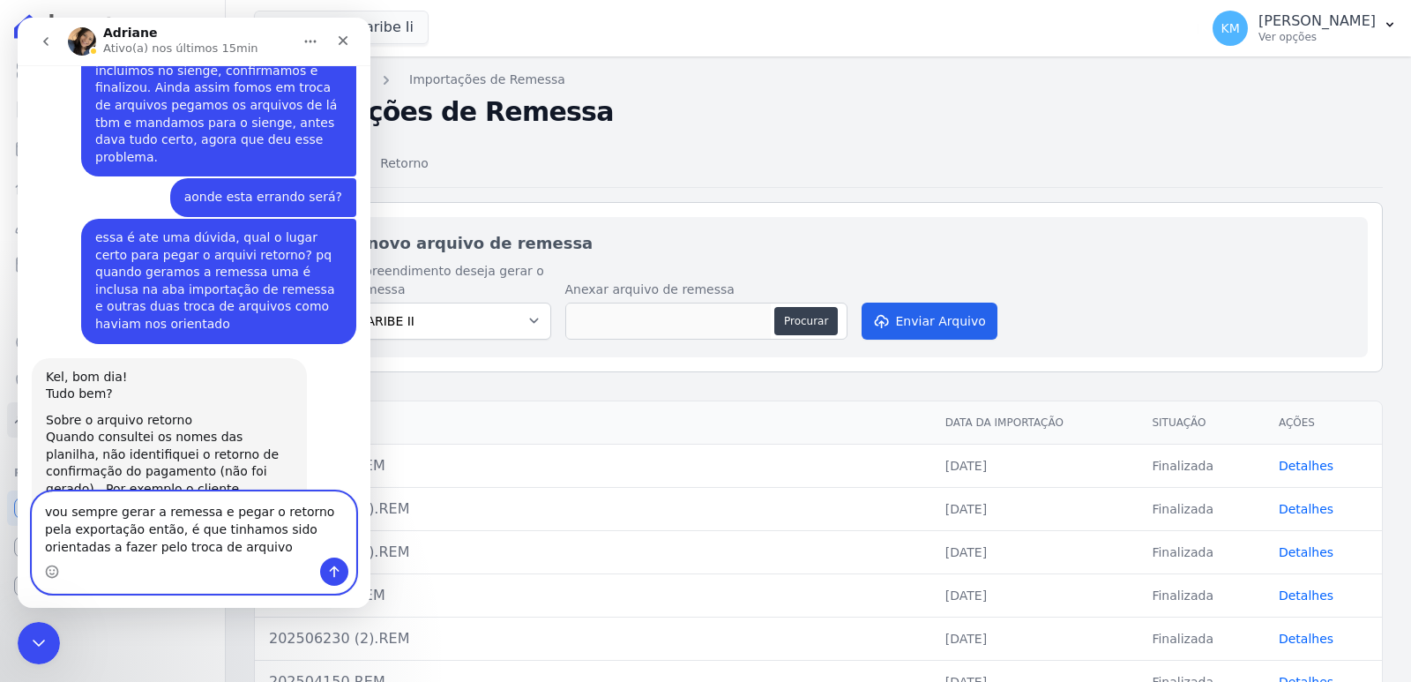
type textarea "vou sempre gerar a remessa e pegar o retorno pela exportação então, é que tínha…"
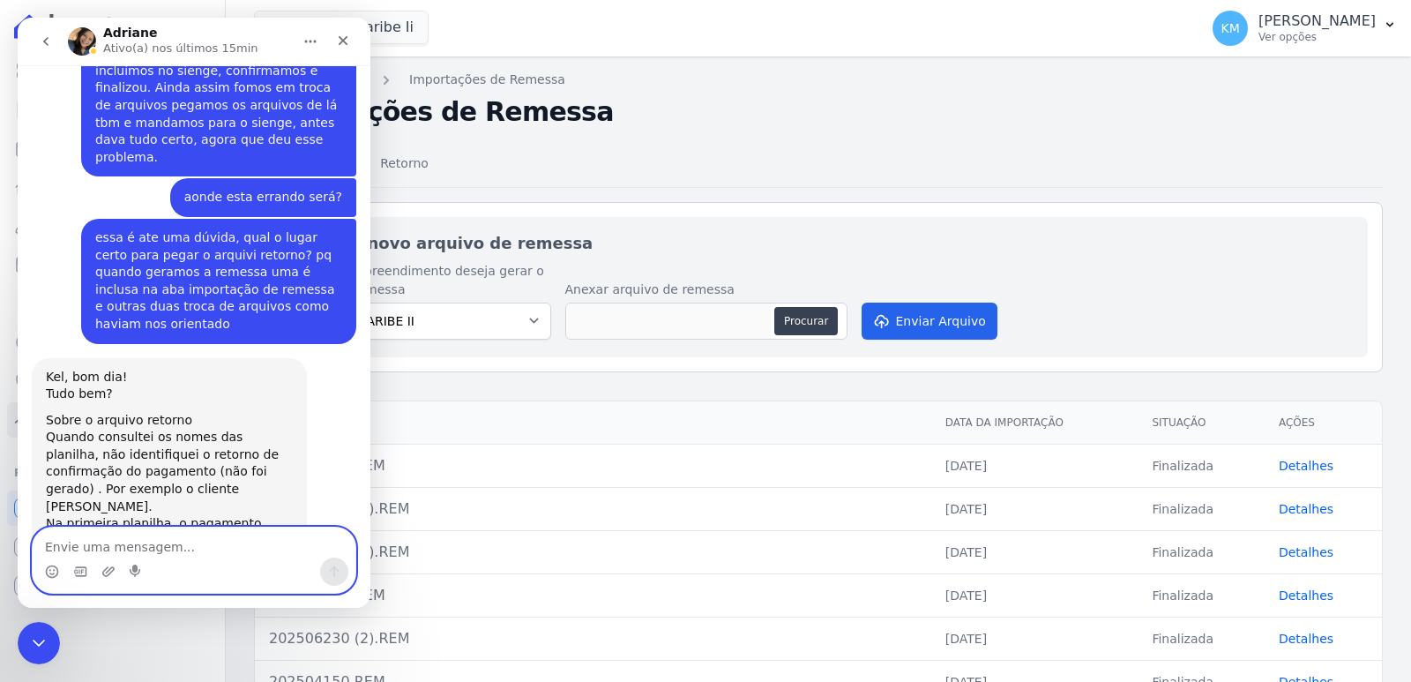
scroll to position [8455, 0]
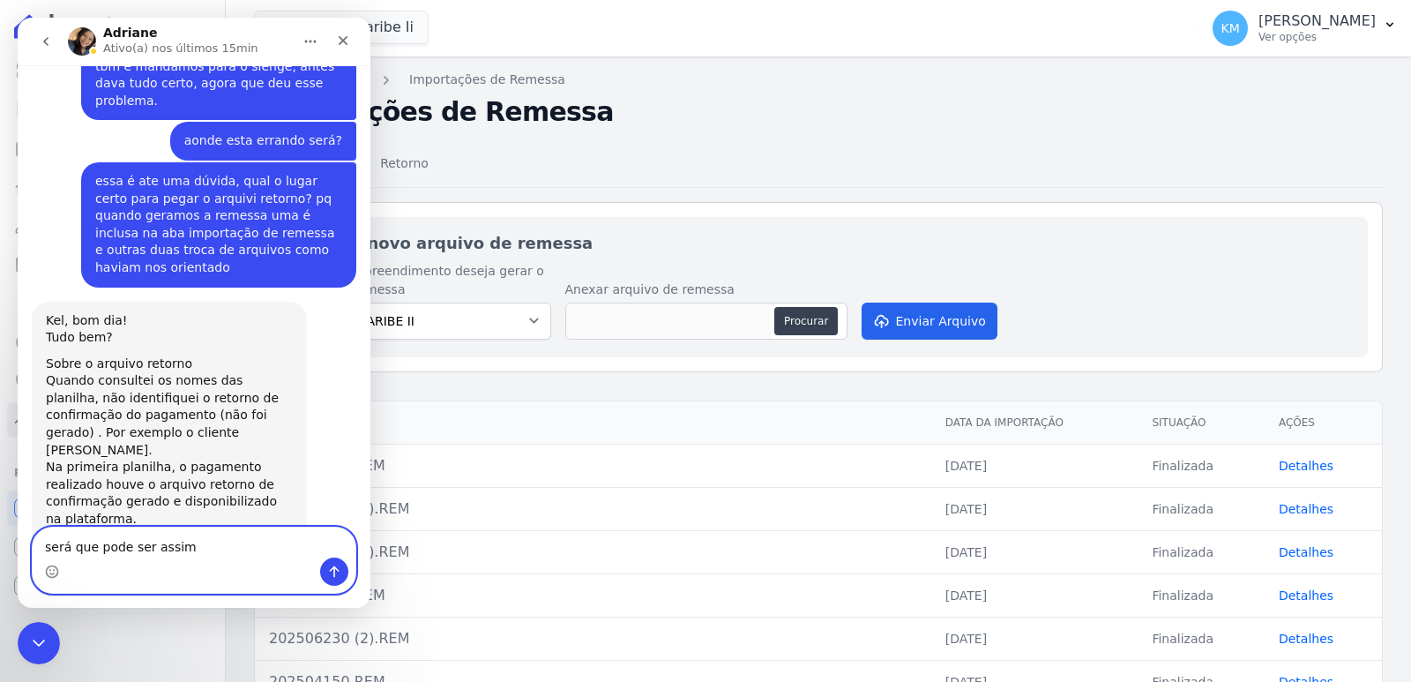
type textarea "será que pode ser assim?"
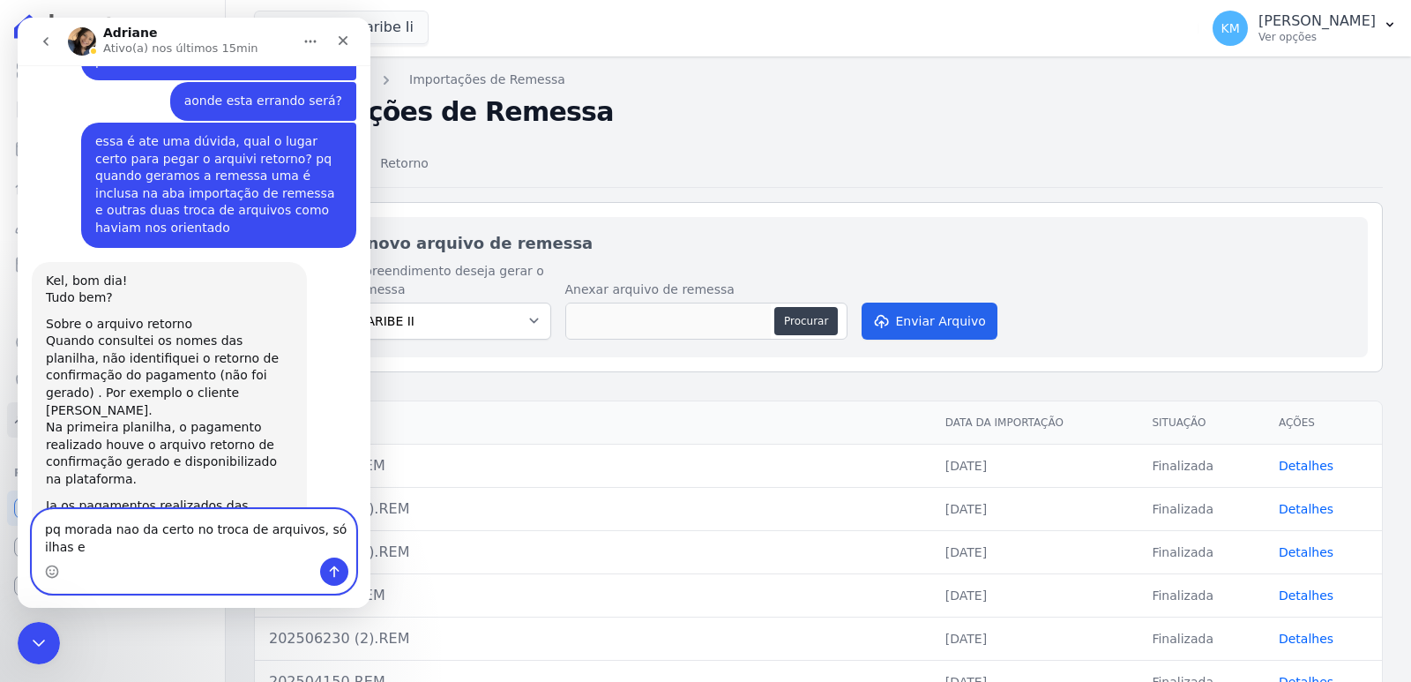
scroll to position [8512, 0]
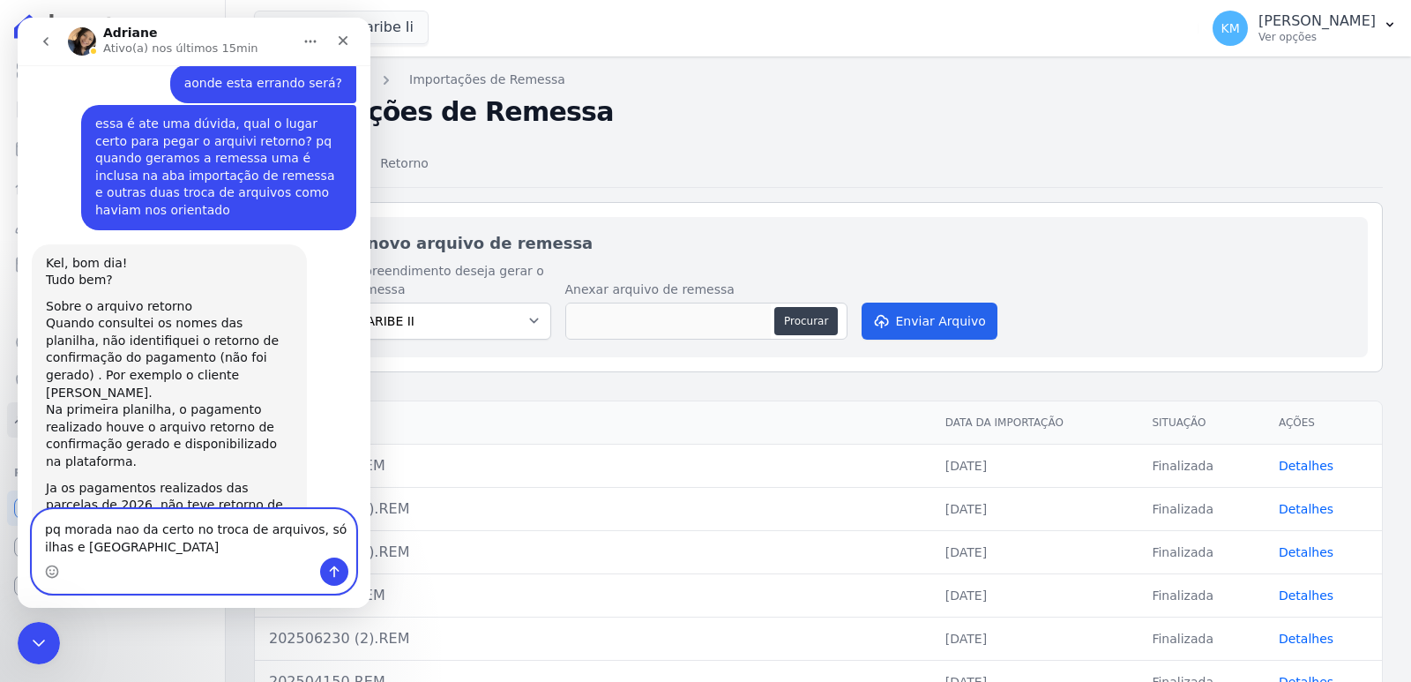
type textarea "pq morada nao da certo no troca de arquivos, só ilhas e [GEOGRAPHIC_DATA]"
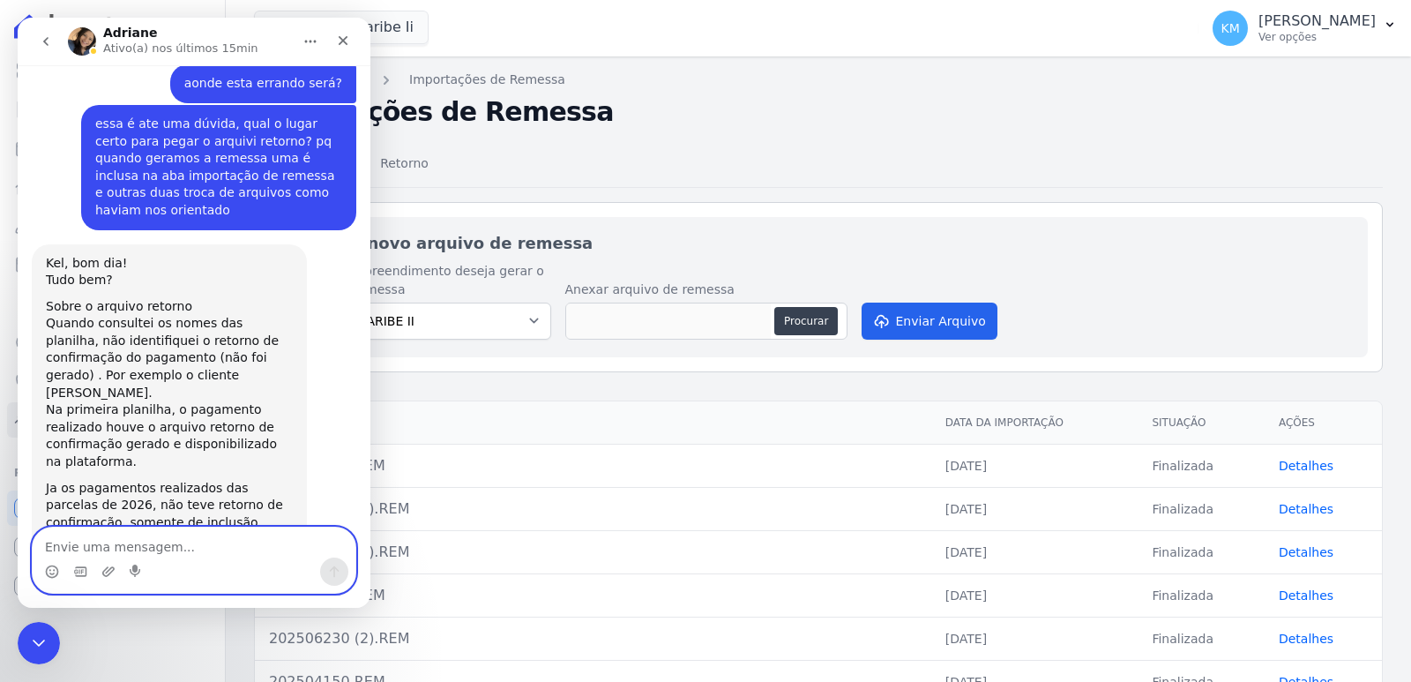
scroll to position [8553, 0]
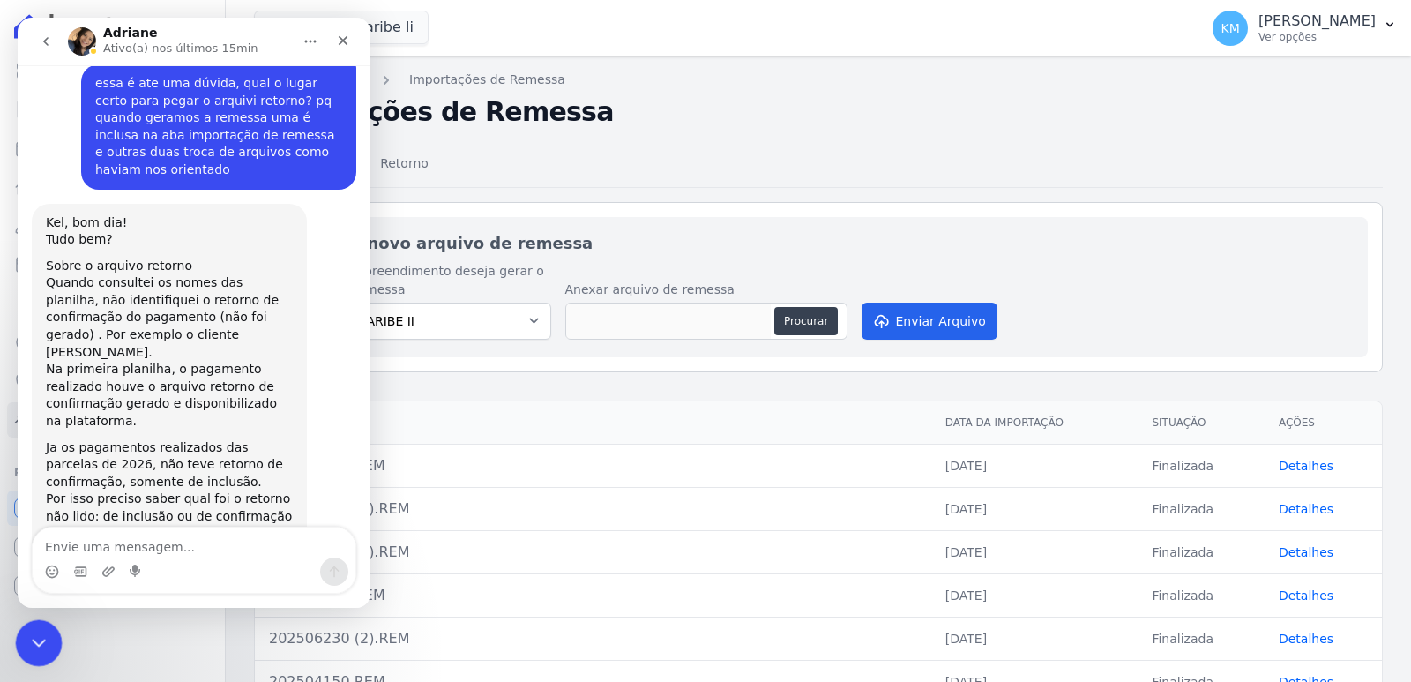
click at [30, 643] on icon "Encerramento do Messenger da Intercom" at bounding box center [36, 640] width 21 height 21
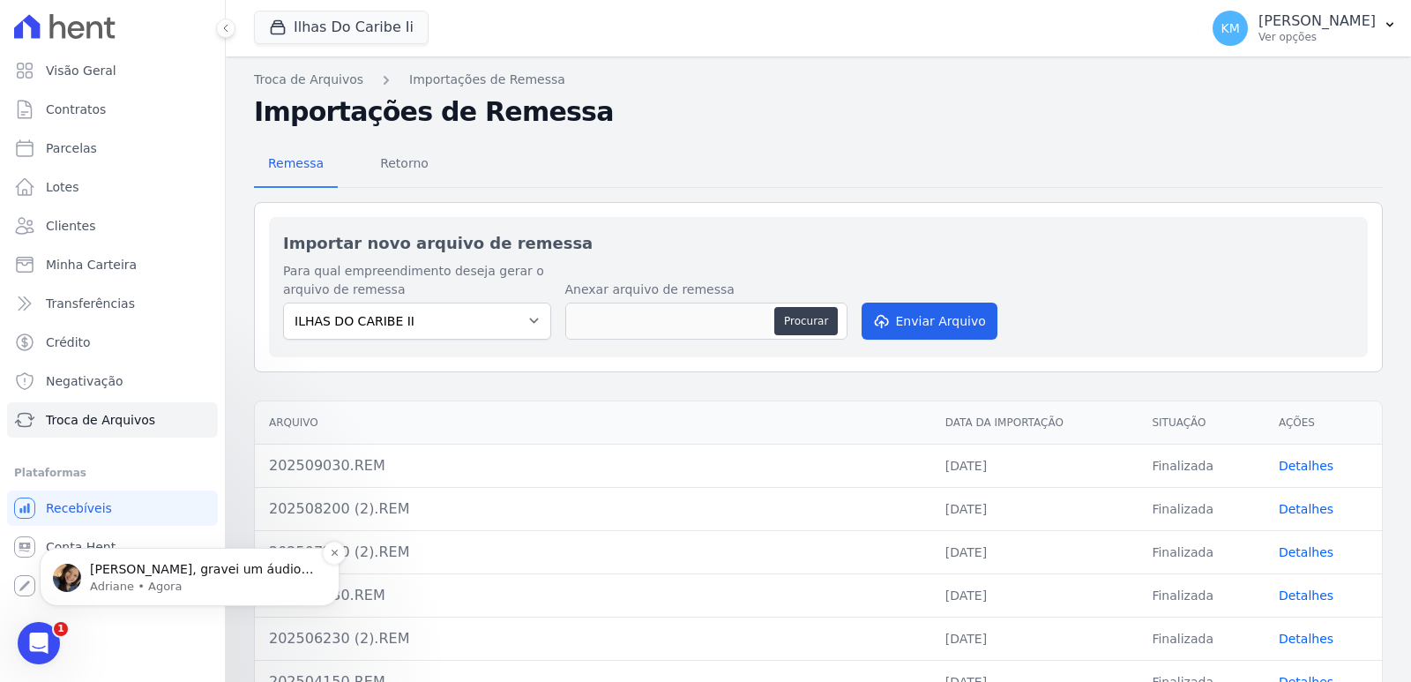
scroll to position [8633, 0]
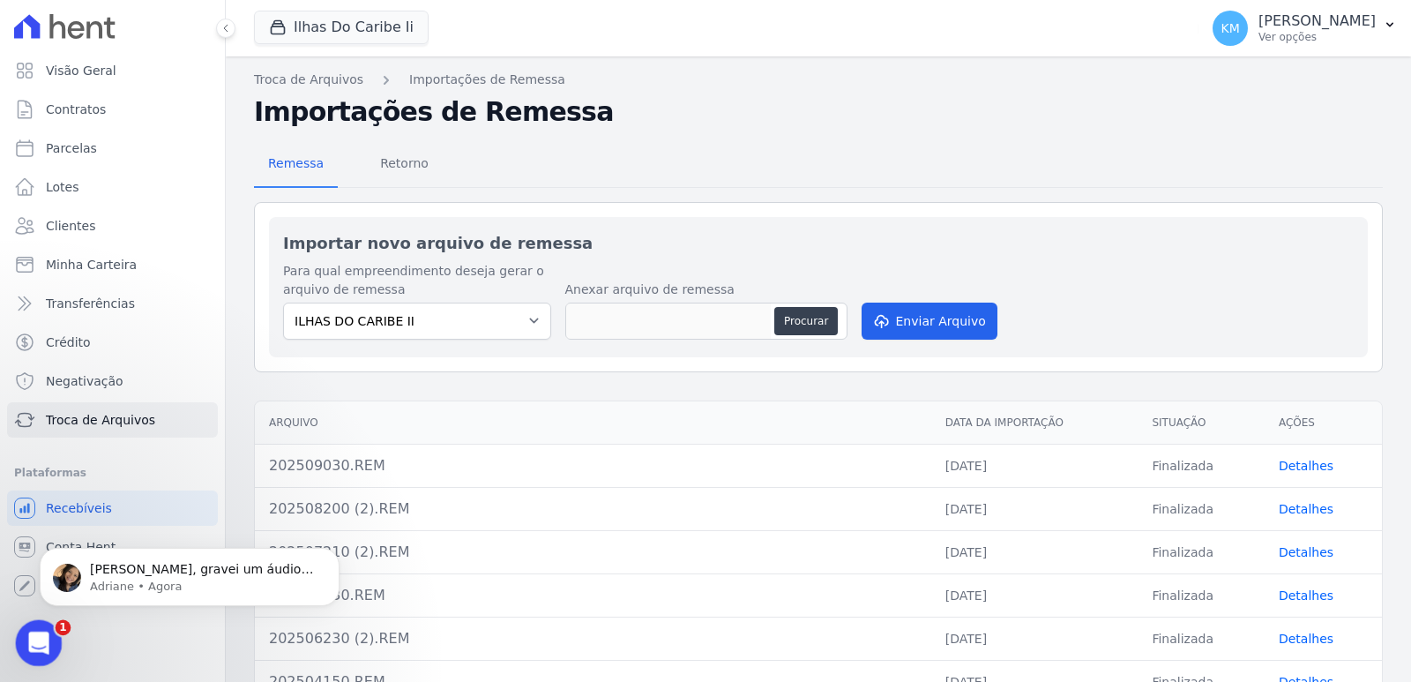
click at [42, 632] on icon "Abertura do Messenger da Intercom" at bounding box center [36, 640] width 29 height 29
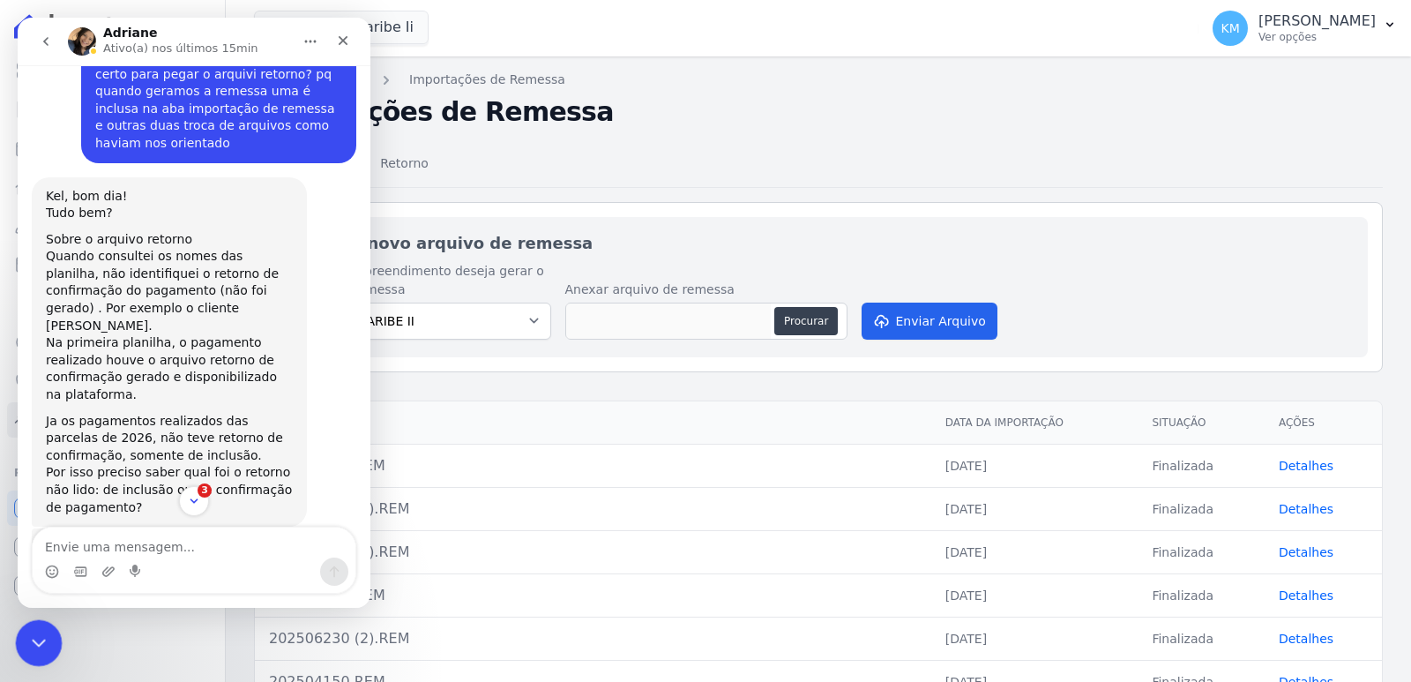
scroll to position [8662, 0]
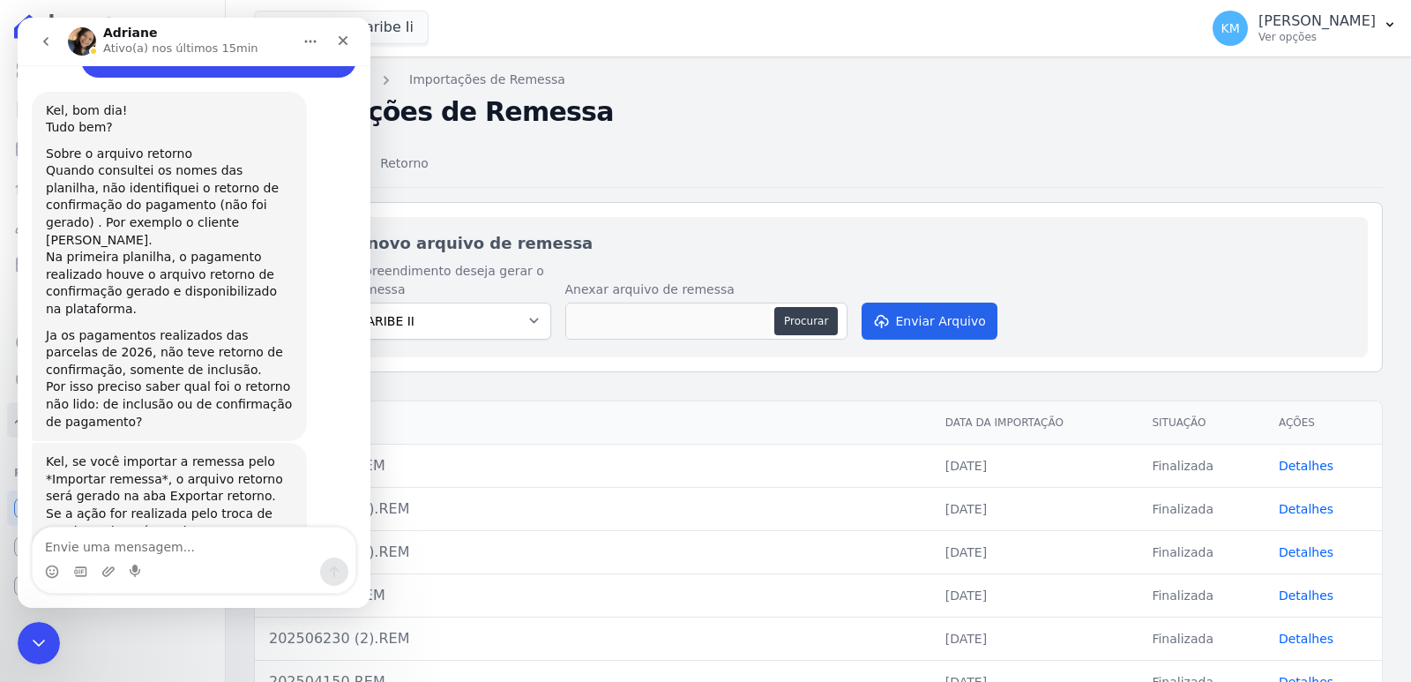
click at [87, 540] on textarea "Envie uma mensagem..." at bounding box center [194, 542] width 323 height 30
click at [87, 541] on textarea "Envie uma mensagem..." at bounding box center [194, 542] width 323 height 30
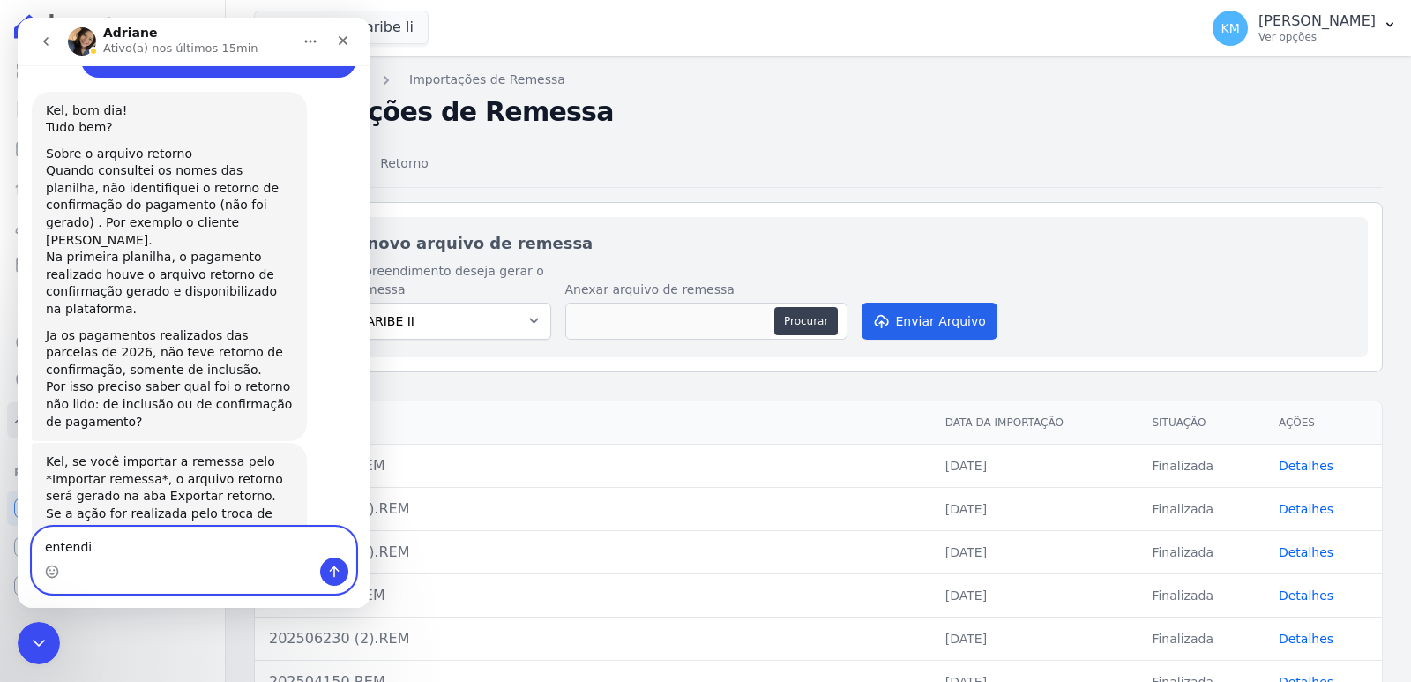
type textarea "entendi"
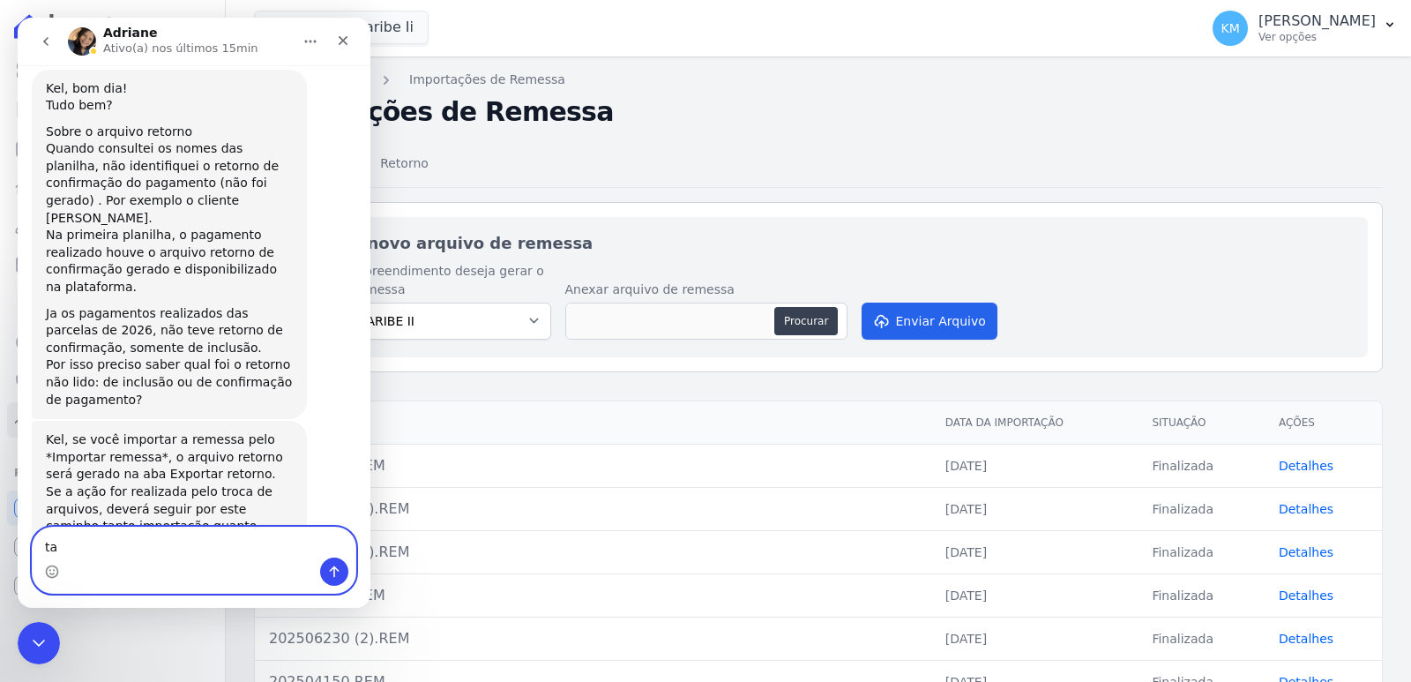
scroll to position [8686, 0]
type textarea "ta bem, obrigada"
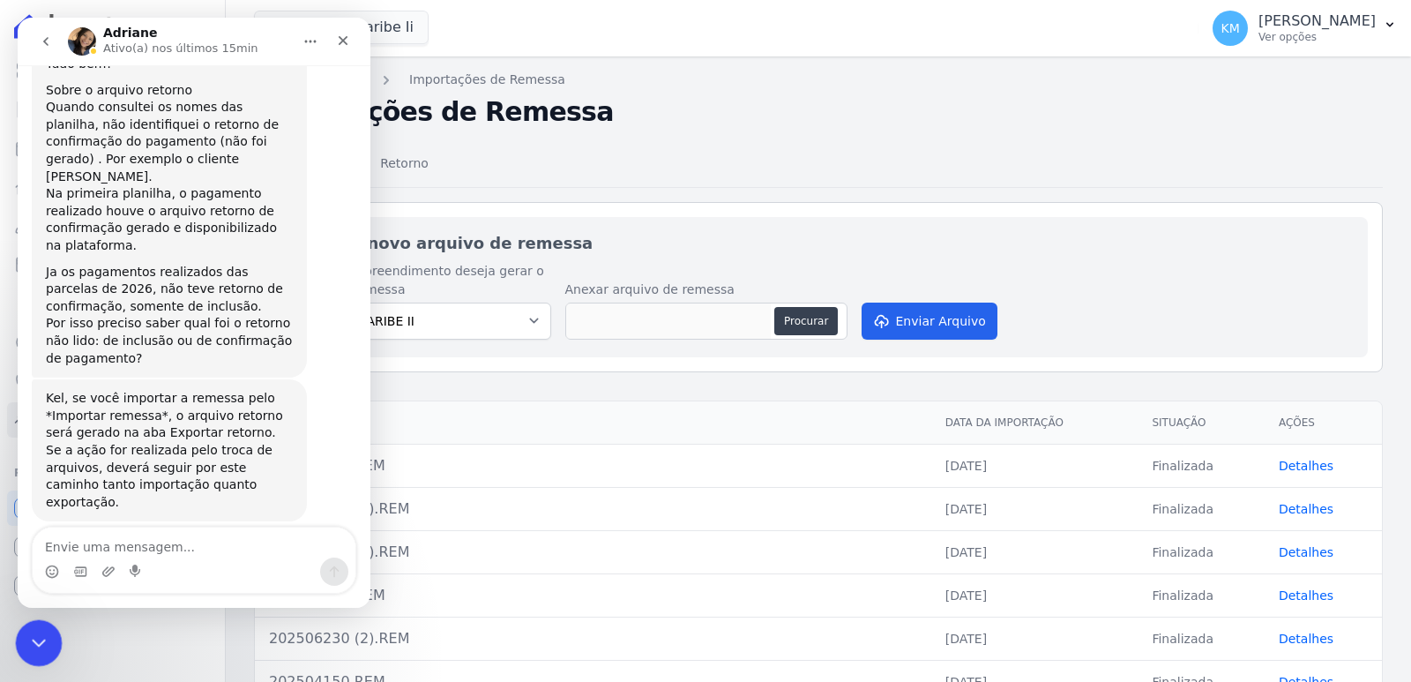
click at [46, 643] on icon "Encerramento do Messenger da Intercom" at bounding box center [36, 640] width 21 height 21
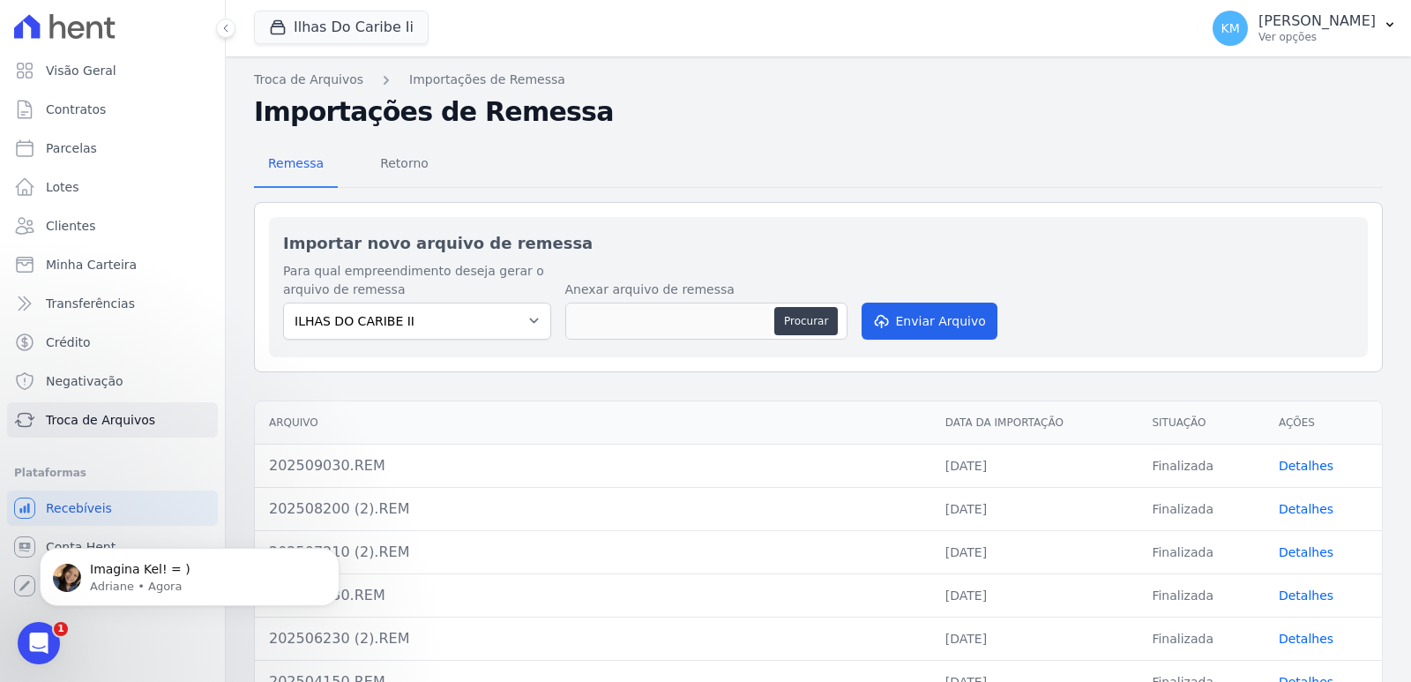
scroll to position [8796, 0]
click at [53, 621] on div "Abertura do Messenger da Intercom" at bounding box center [36, 640] width 42 height 42
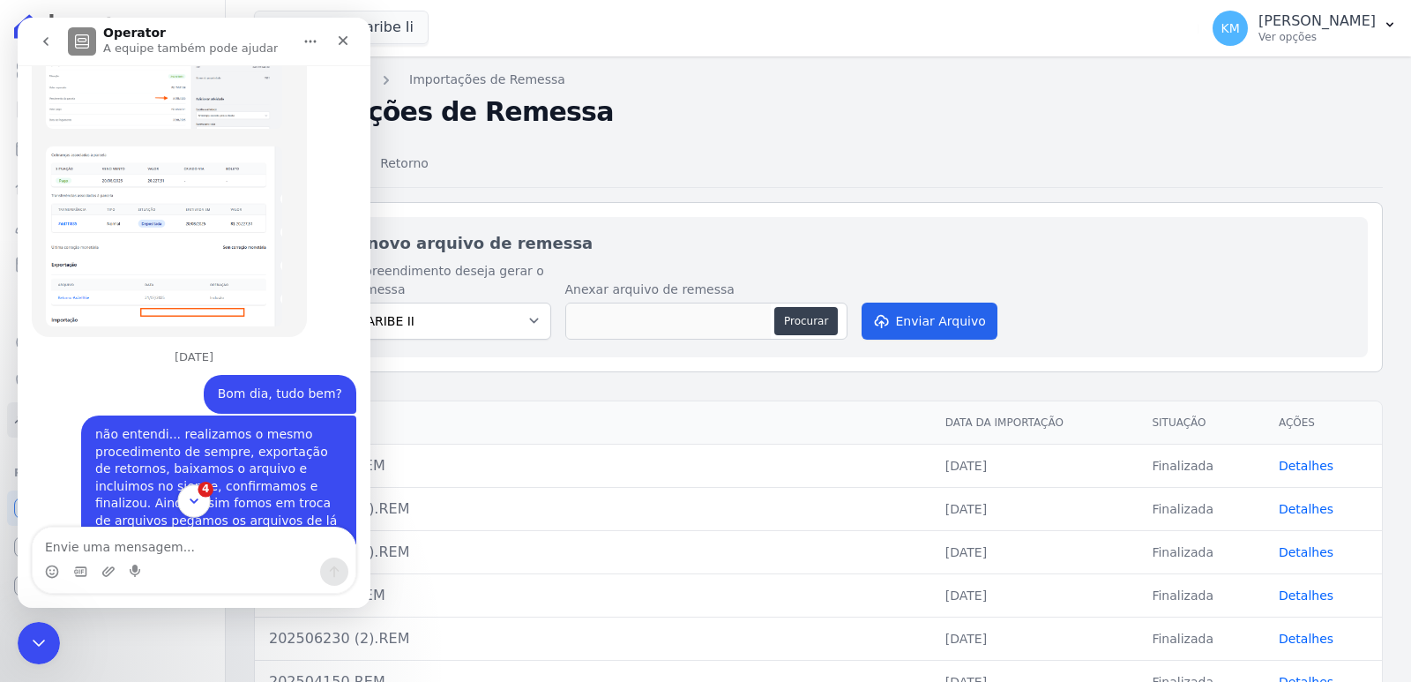
scroll to position [8808, 0]
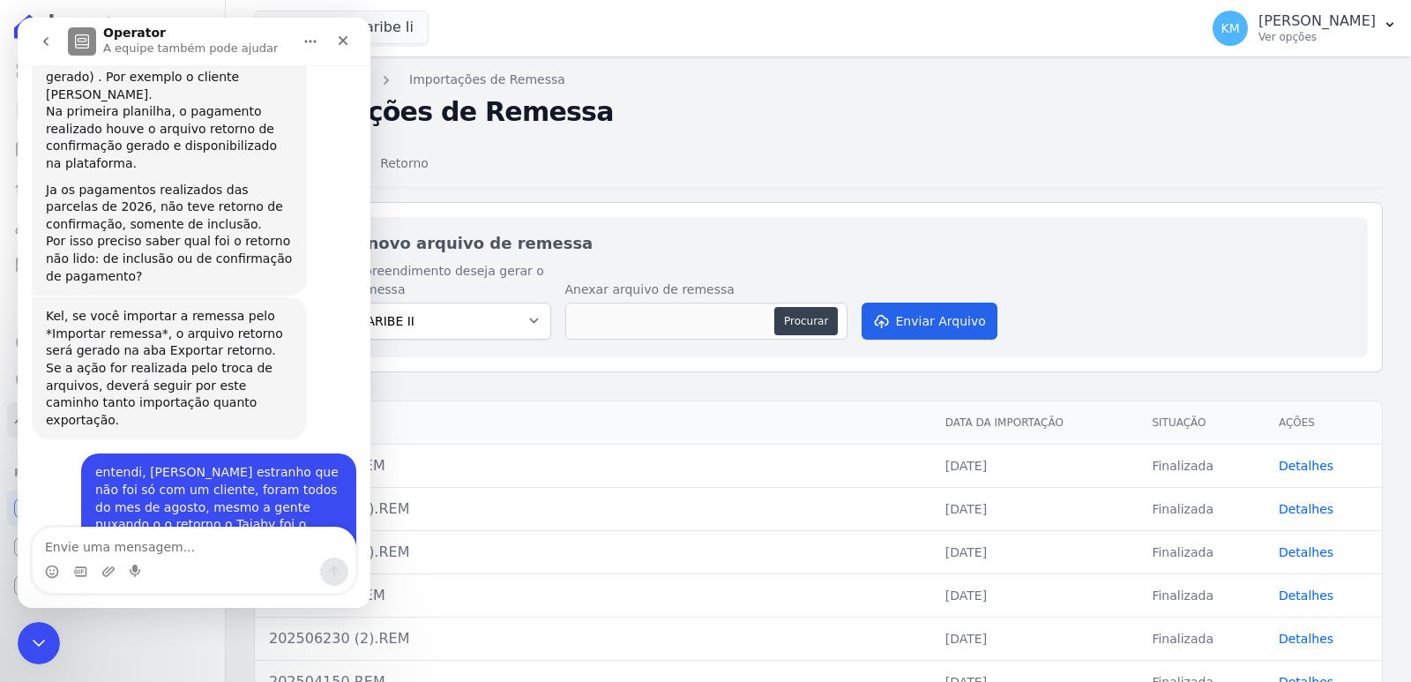
click at [205, 503] on div "📢 Atenção: Sua conta Hent será migrada para a Conta Arke! Estamos trazendo para…" at bounding box center [194, 304] width 353 height 479
drag, startPoint x: 78, startPoint y: 1275, endPoint x: 18, endPoint y: 1259, distance: 62.9
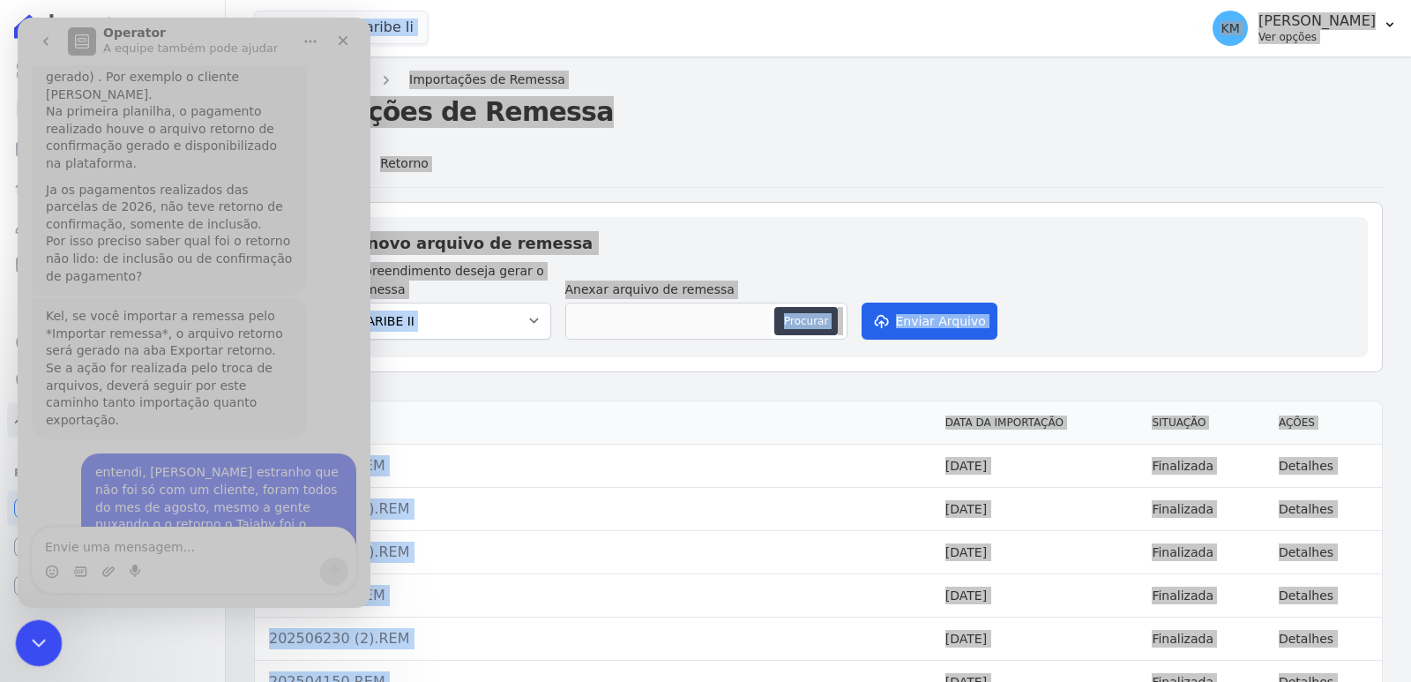
click at [17, 637] on div "Encerramento do Messenger da Intercom" at bounding box center [36, 640] width 42 height 42
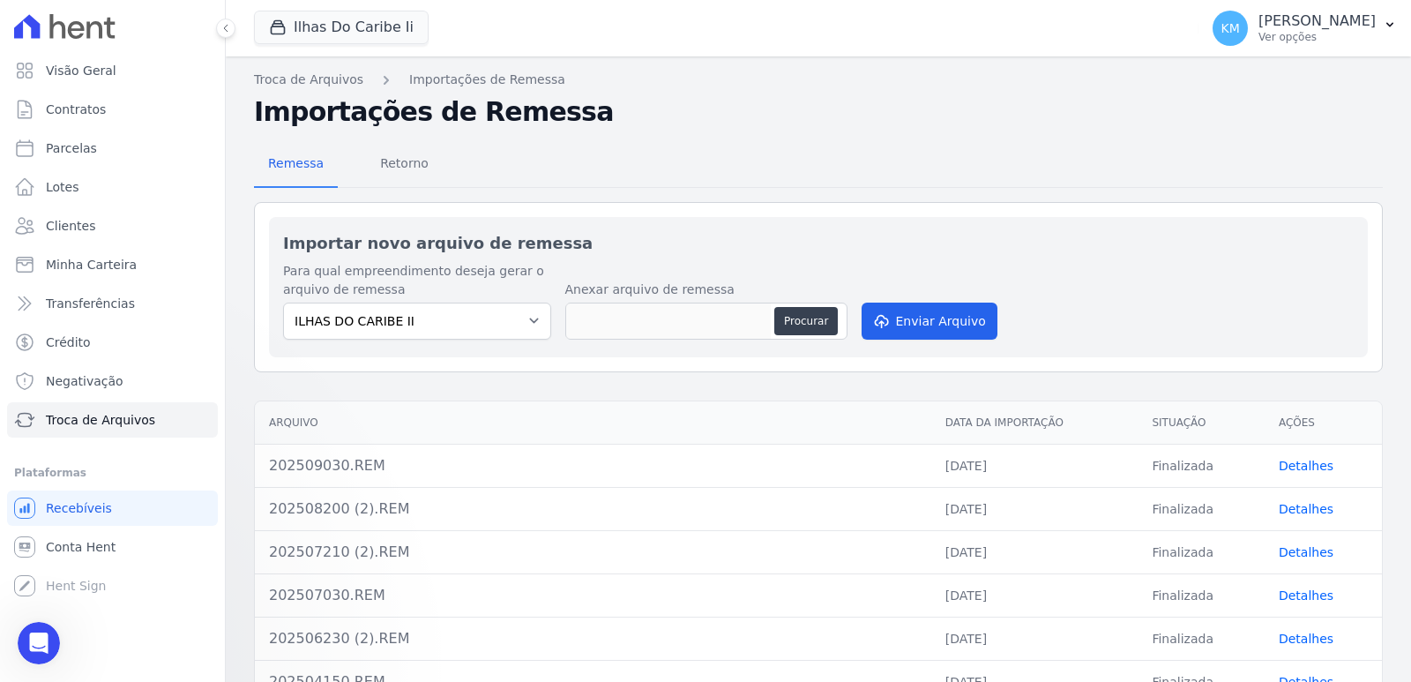
click at [108, 643] on div "Visão Geral Contratos [GEOGRAPHIC_DATA] Lotes Clientes Minha Carteira Transferê…" at bounding box center [112, 341] width 225 height 682
